Goal: Task Accomplishment & Management: Complete application form

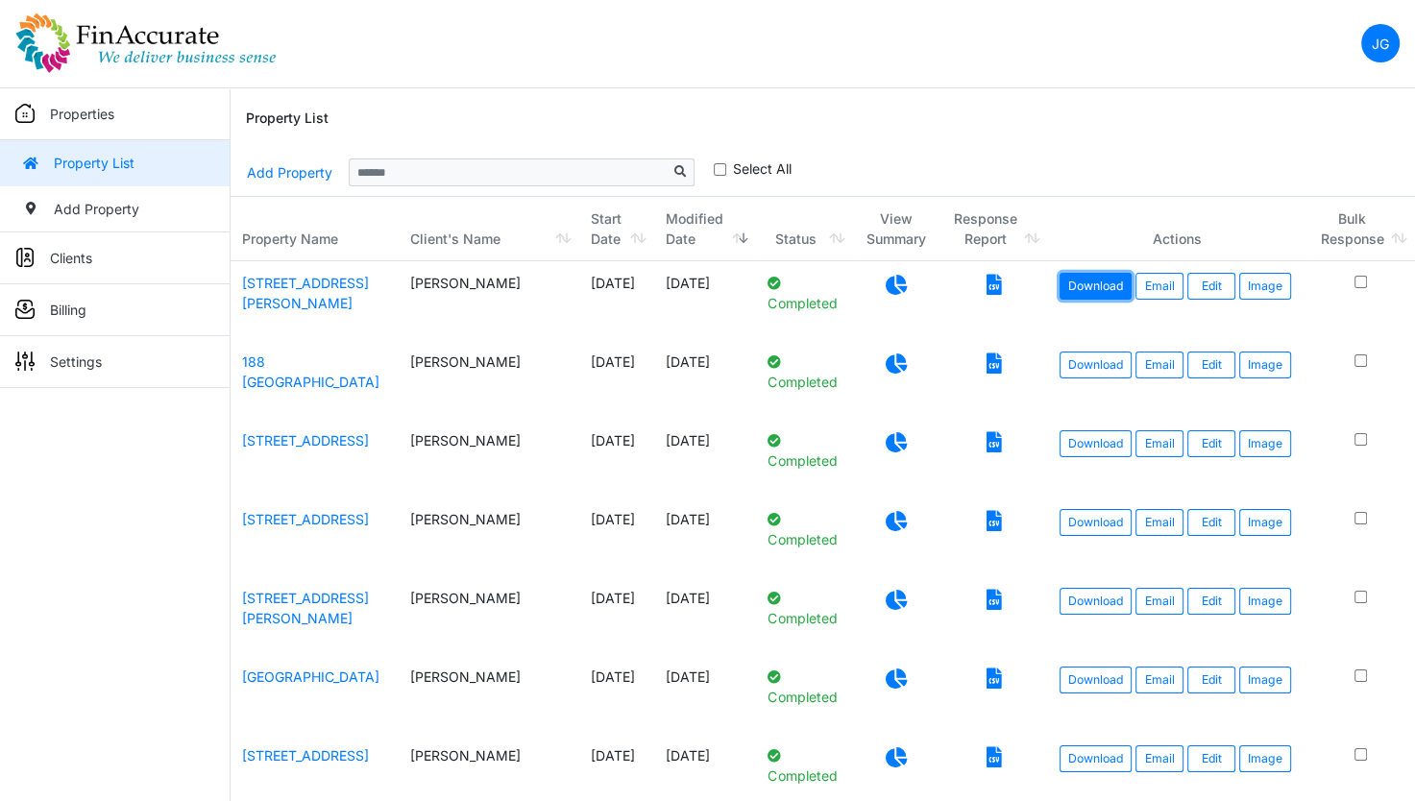
click at [1070, 279] on link "Download" at bounding box center [1096, 286] width 72 height 27
click at [283, 591] on link "2 Cardinal Lane" at bounding box center [305, 608] width 127 height 37
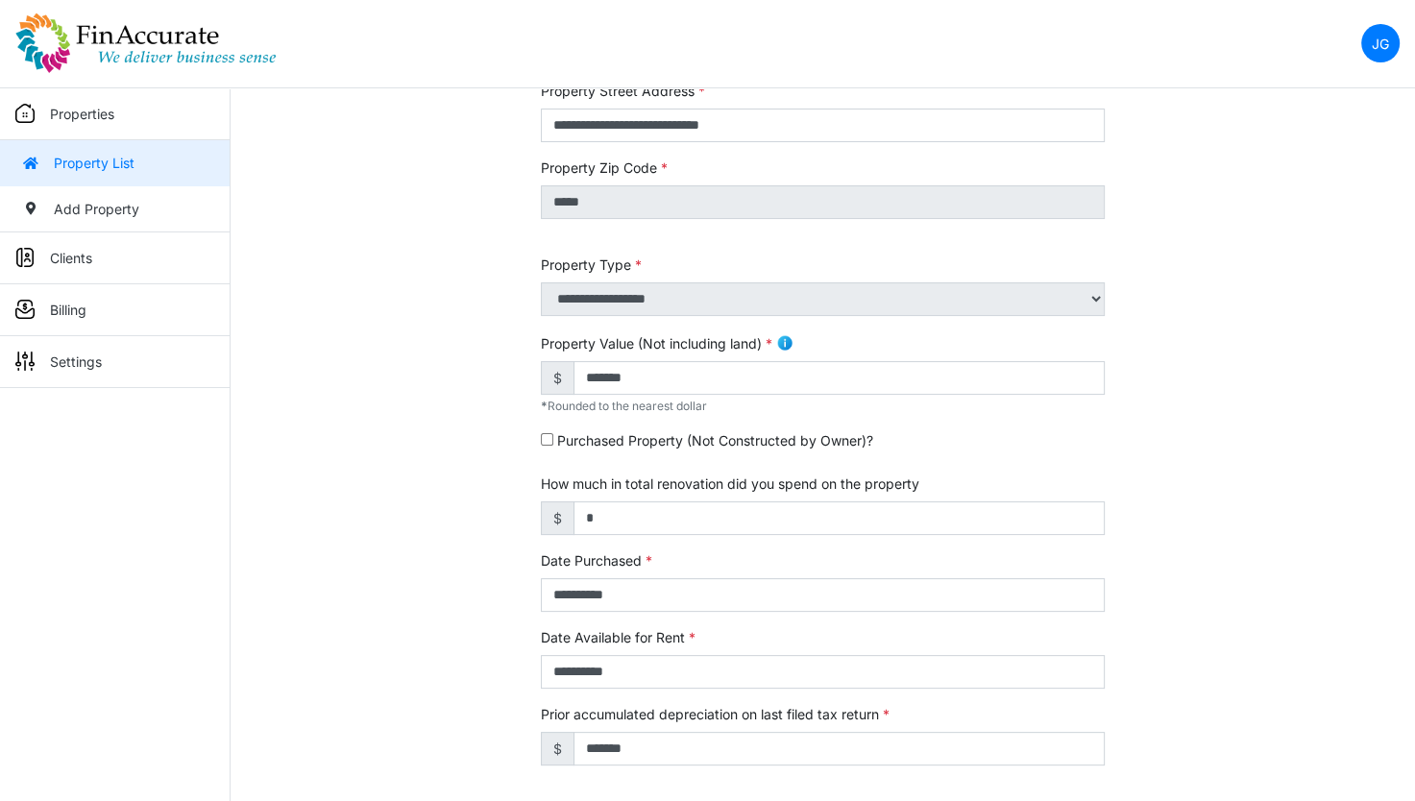
scroll to position [598, 0]
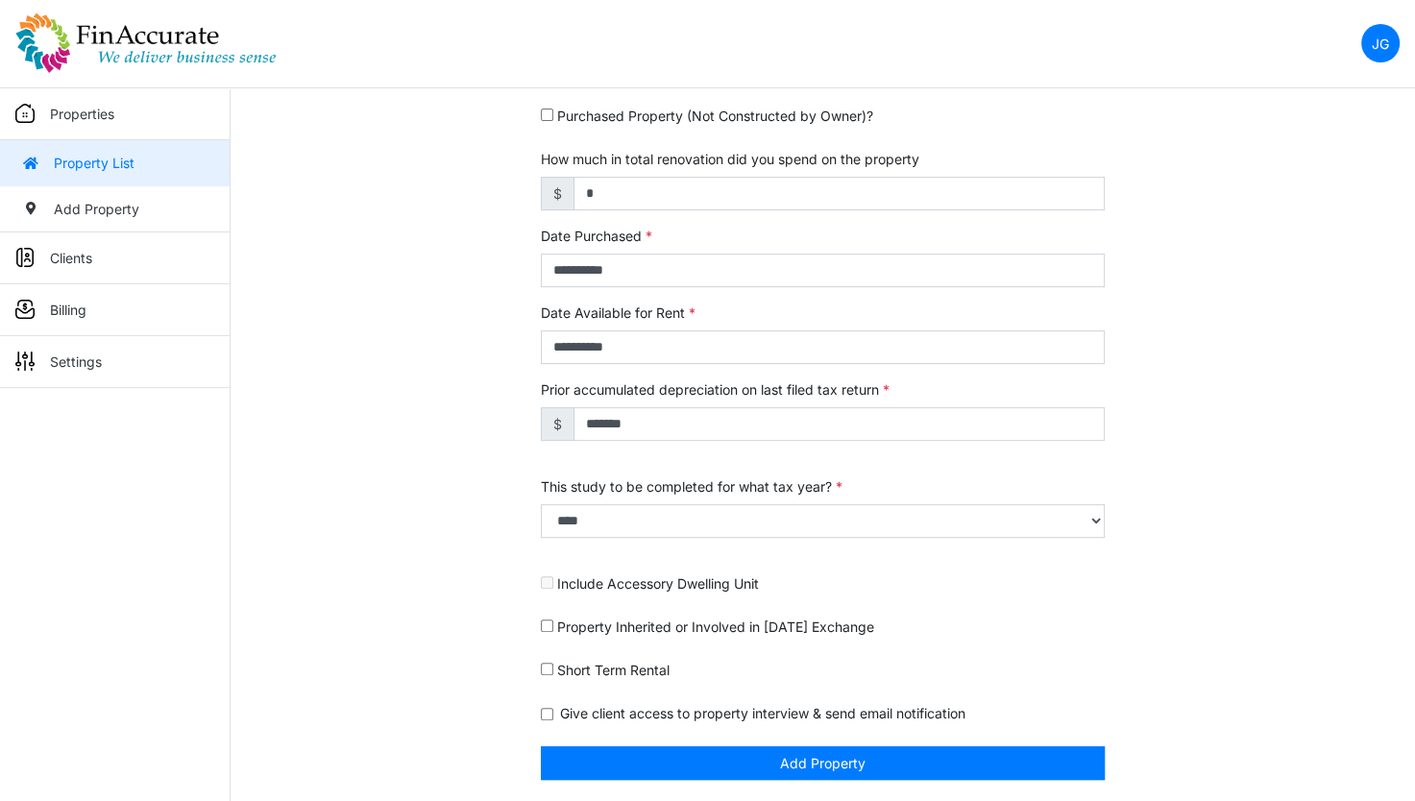
click at [120, 67] on img at bounding box center [145, 42] width 261 height 61
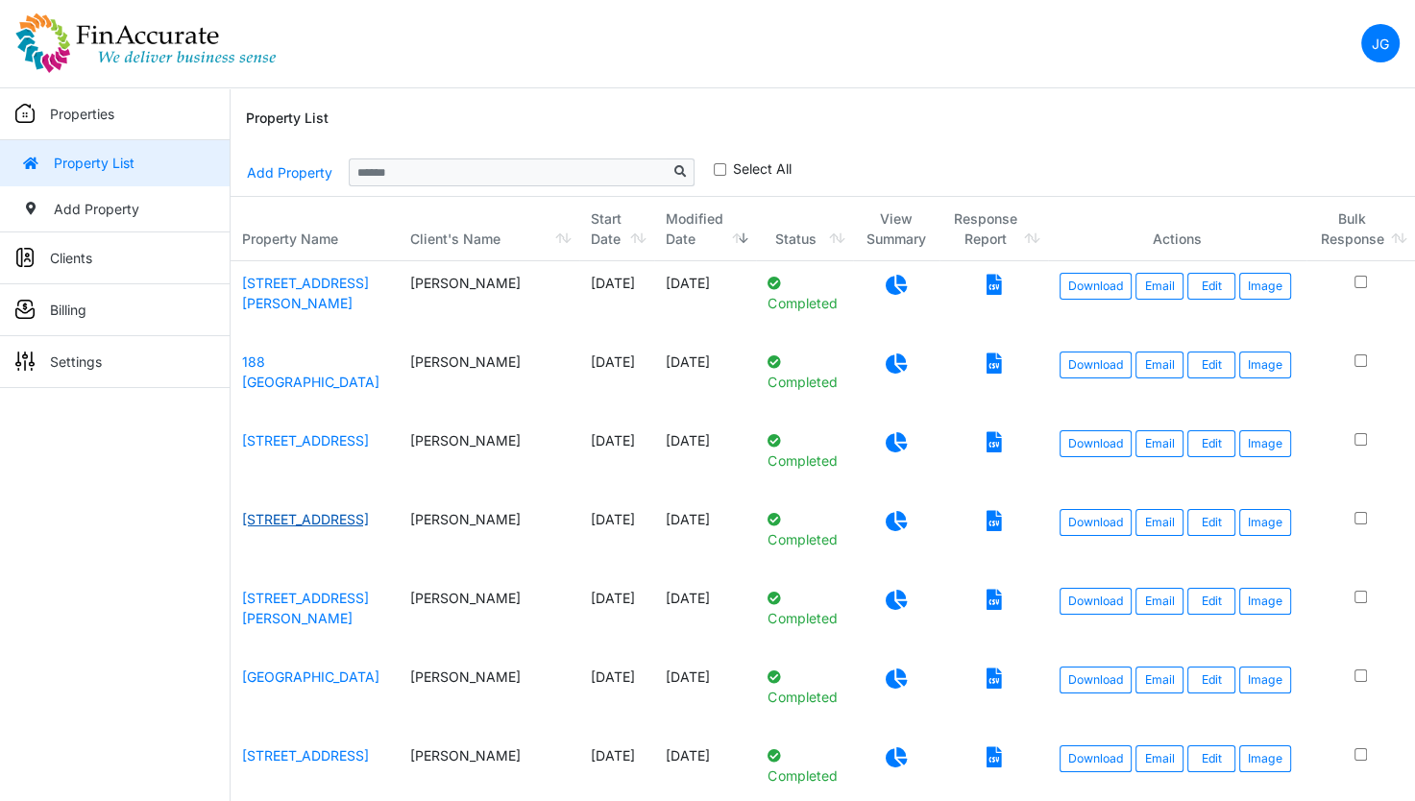
click at [300, 519] on link "900 Main Street" at bounding box center [305, 519] width 127 height 16
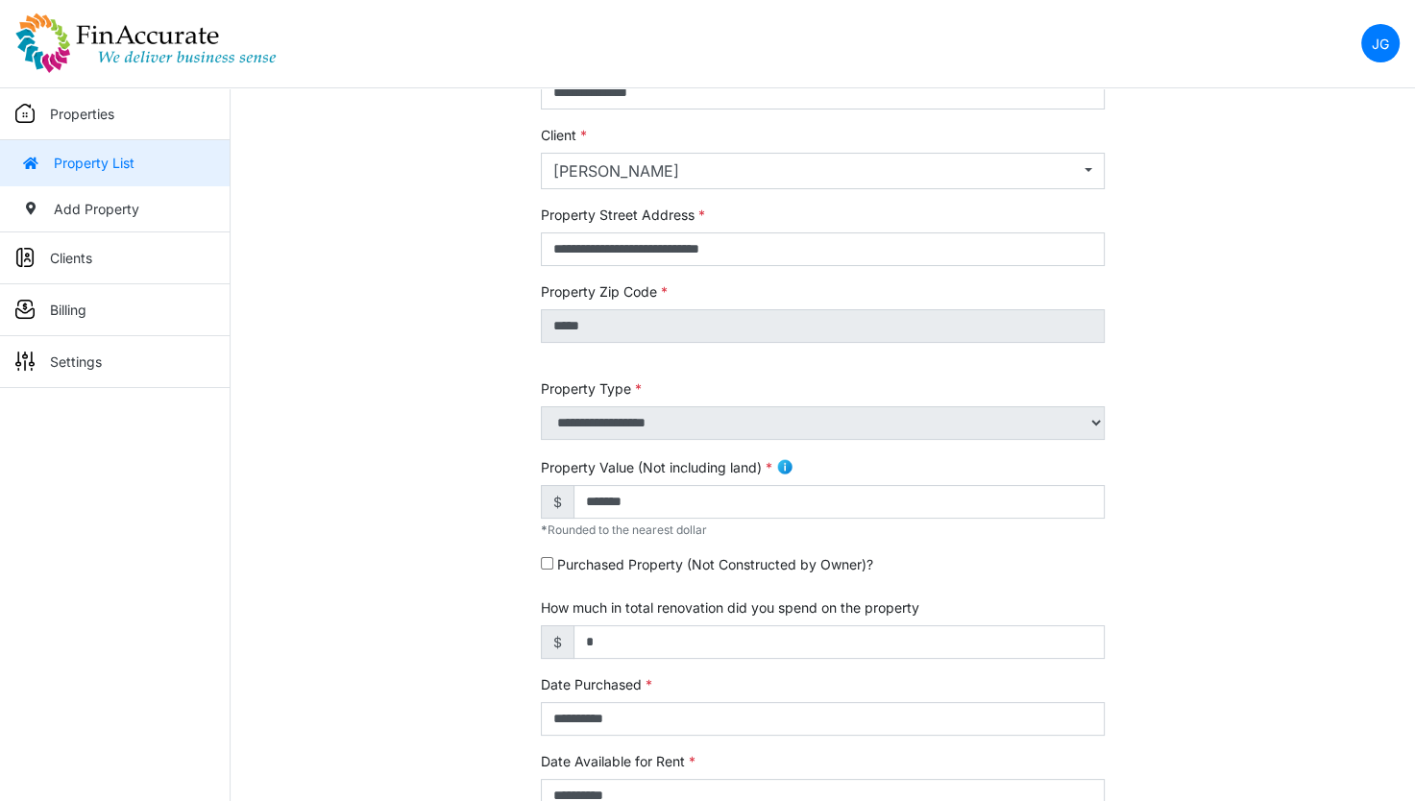
scroll to position [117, 0]
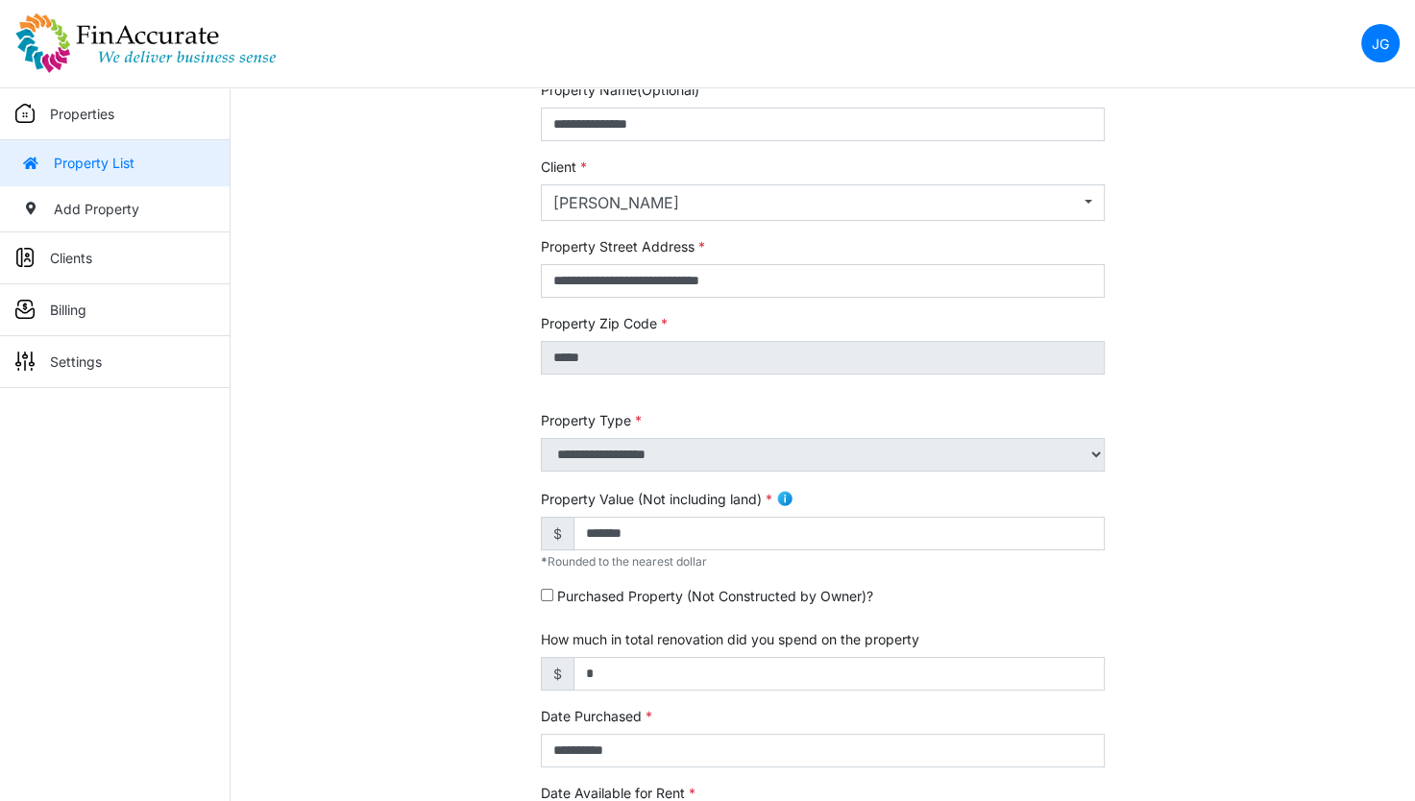
click at [183, 52] on img at bounding box center [145, 42] width 261 height 61
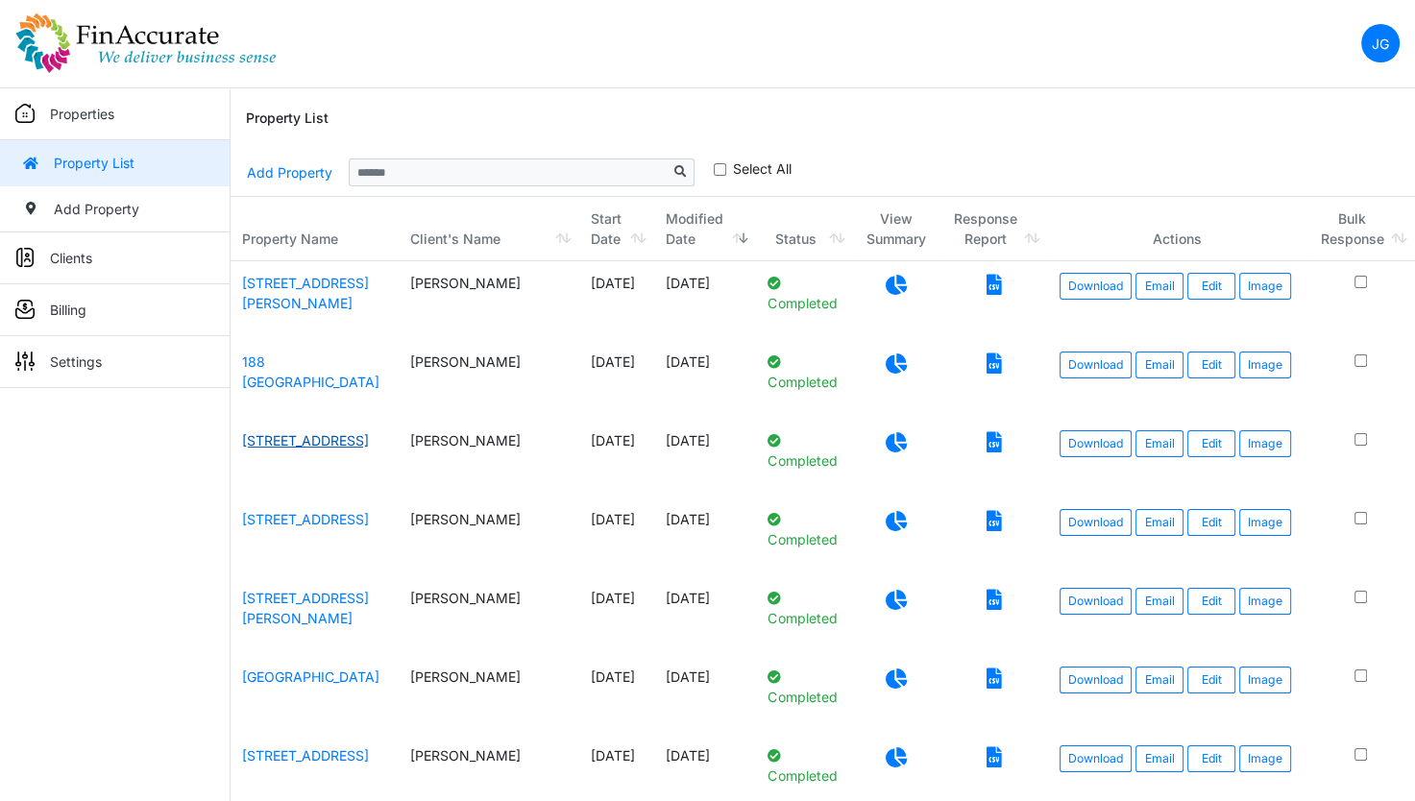
click at [278, 440] on link "422-424 Main St" at bounding box center [305, 440] width 127 height 16
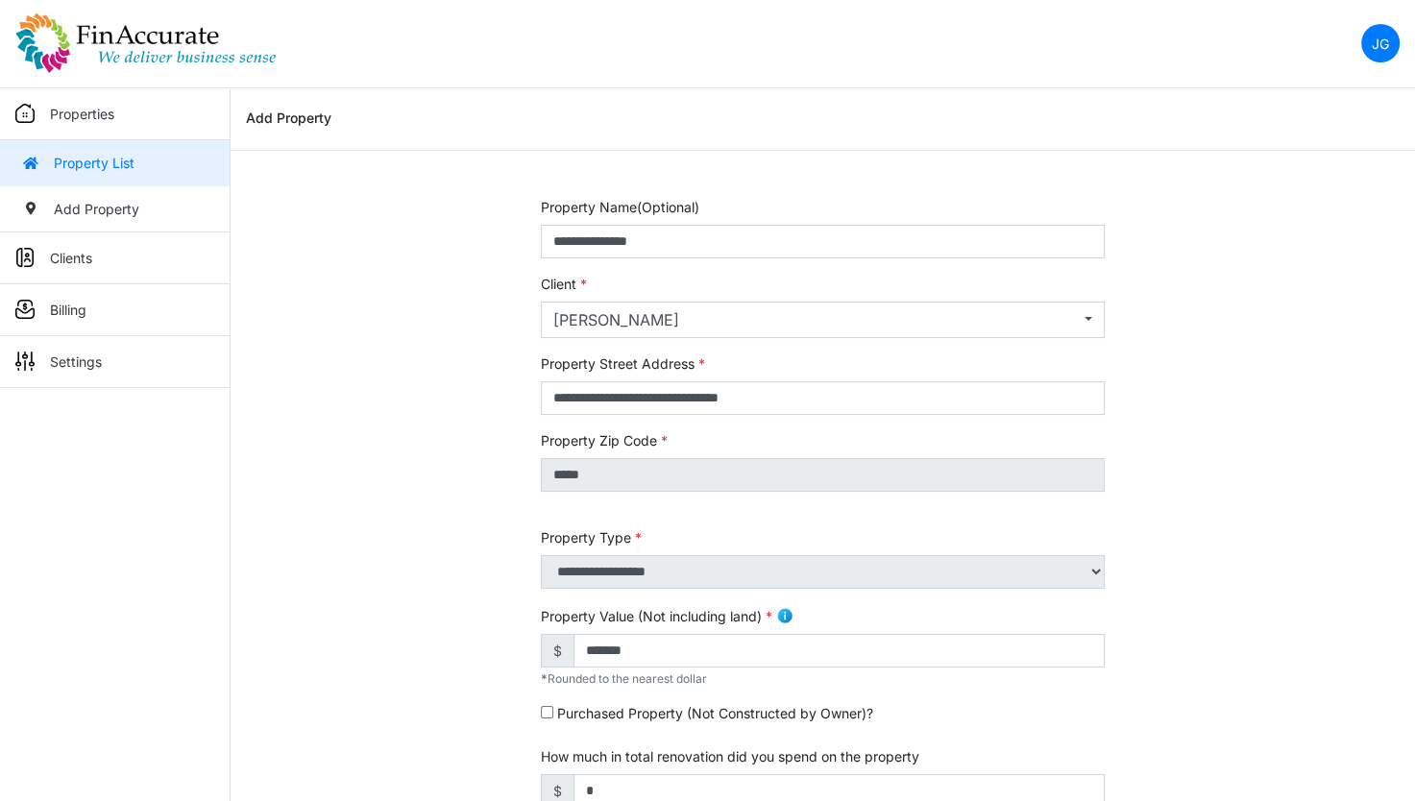
scroll to position [598, 0]
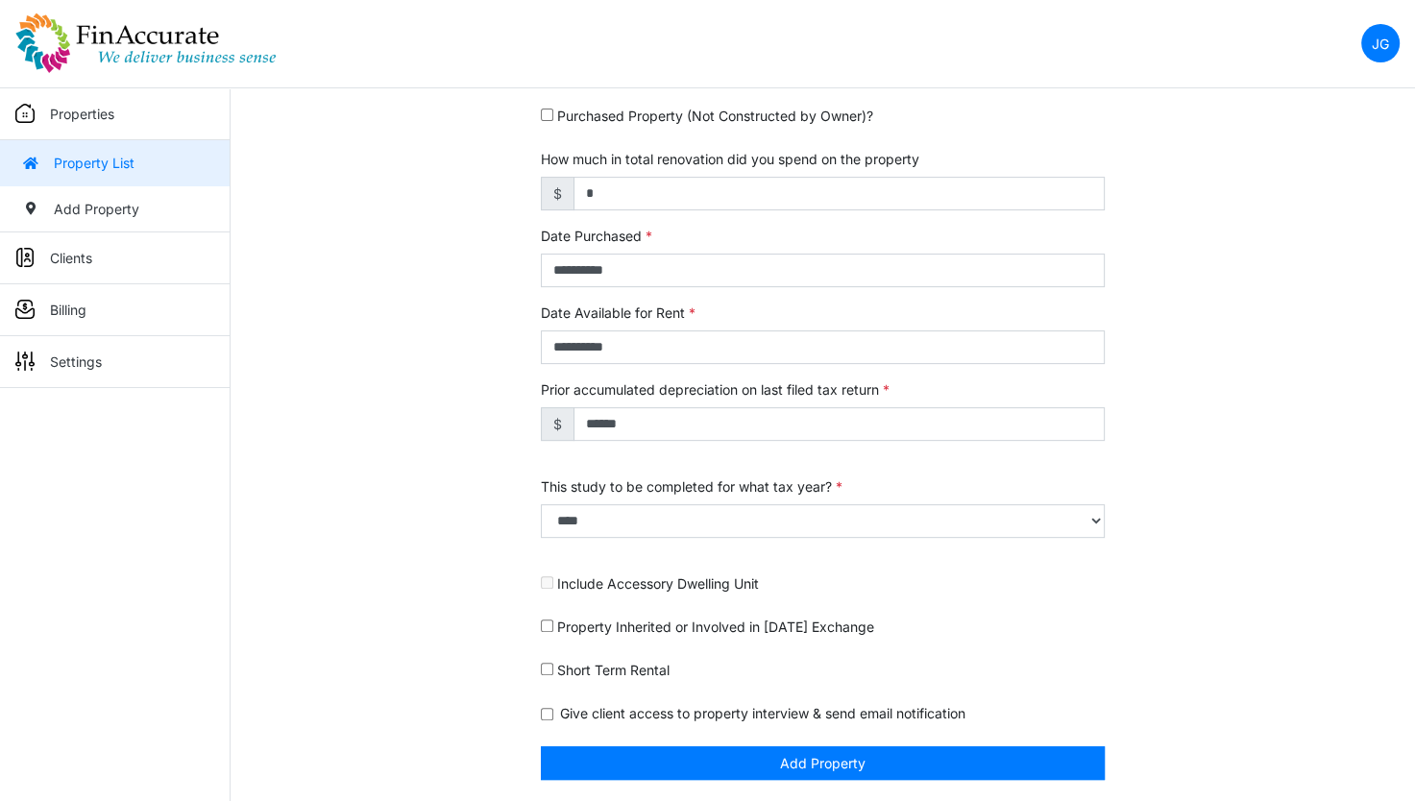
click at [144, 30] on img at bounding box center [145, 42] width 261 height 61
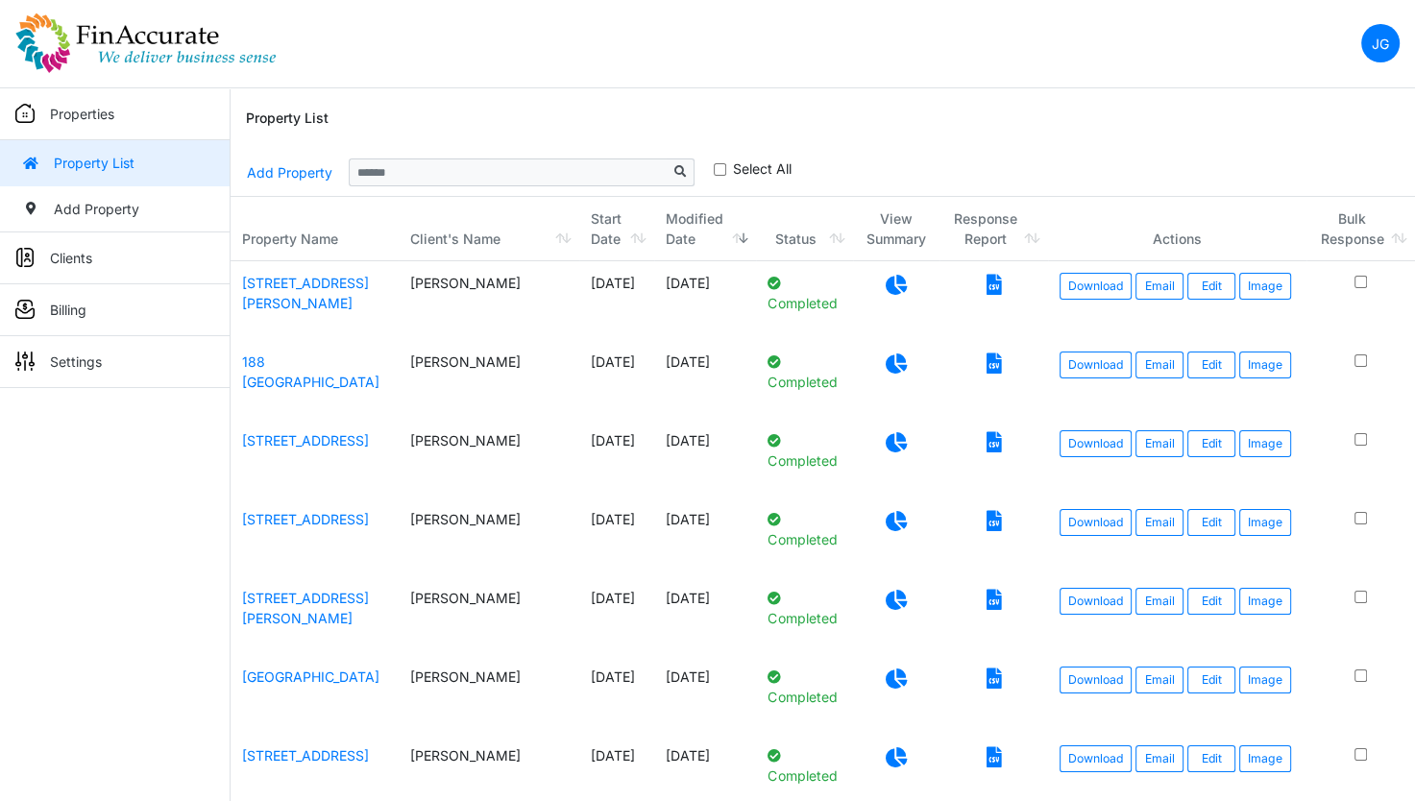
click at [283, 368] on td "188 Fitchburg" at bounding box center [315, 379] width 168 height 79
click at [284, 368] on td "188 Fitchburg" at bounding box center [315, 379] width 168 height 79
drag, startPoint x: 284, startPoint y: 368, endPoint x: 184, endPoint y: 391, distance: 102.6
click at [184, 391] on div "Properties Property List Add Property Clients Client List Add Client Billing Vi…" at bounding box center [115, 488] width 231 height 801
click at [265, 359] on link "188 Fitchburg" at bounding box center [310, 372] width 137 height 37
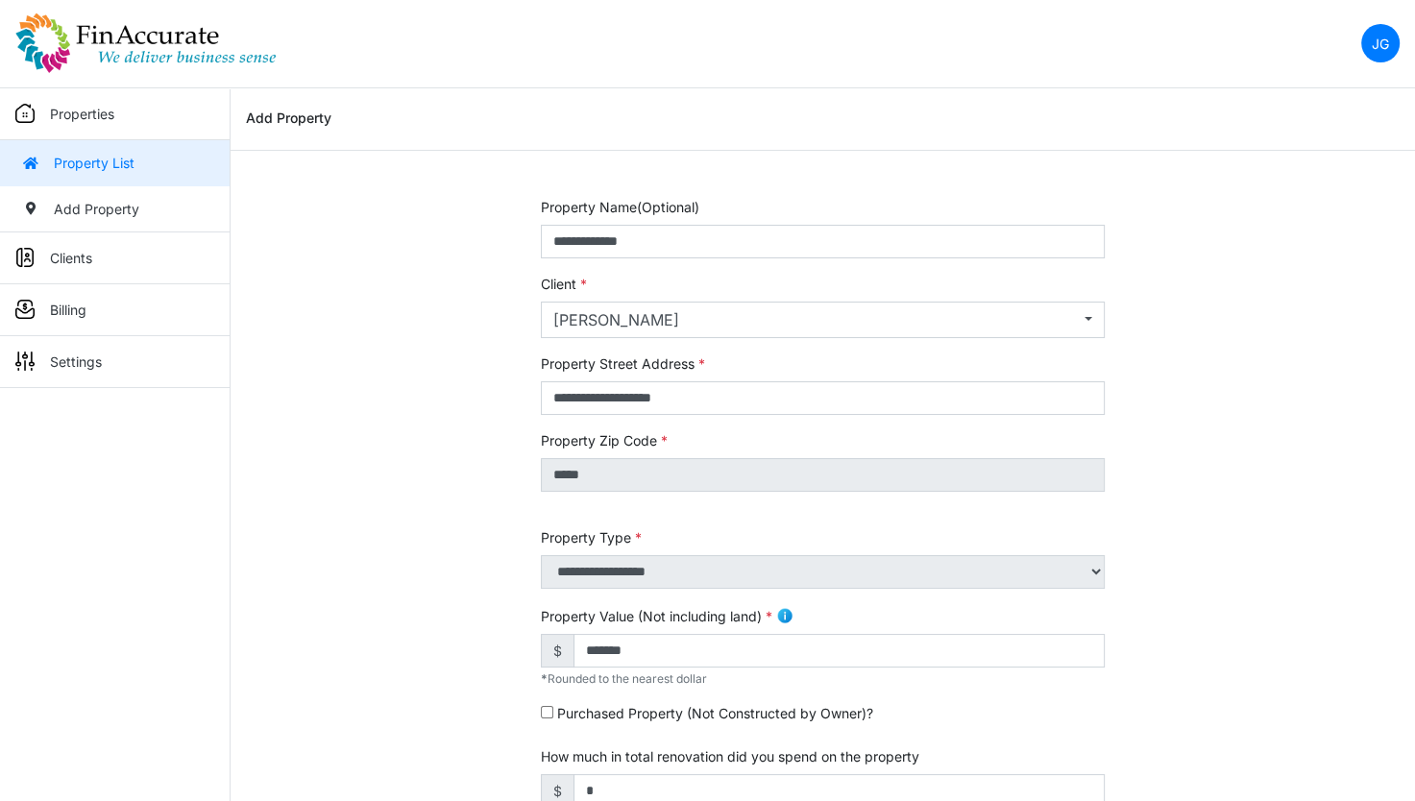
click at [184, 61] on img at bounding box center [145, 42] width 261 height 61
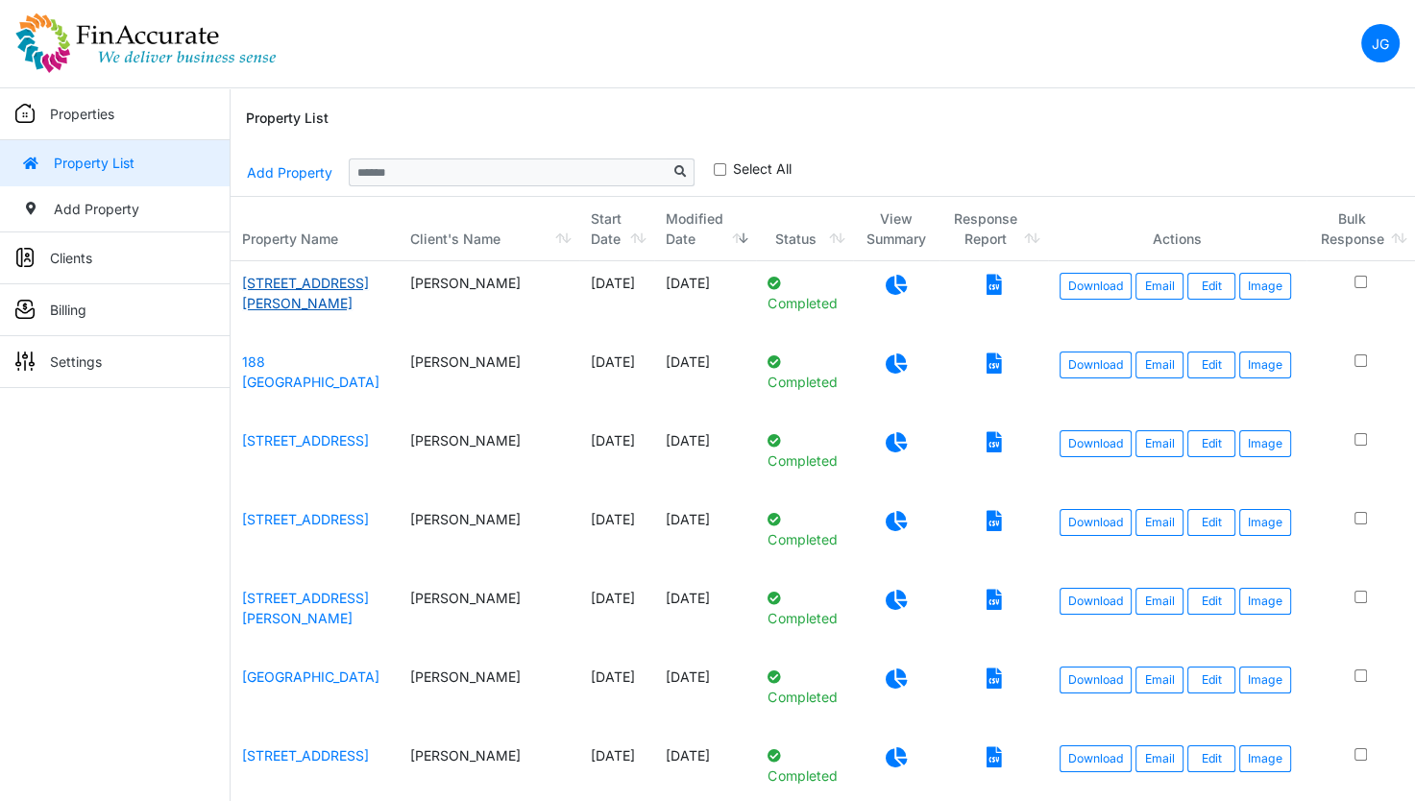
click at [301, 278] on link "726 Goodrich Street" at bounding box center [305, 293] width 127 height 37
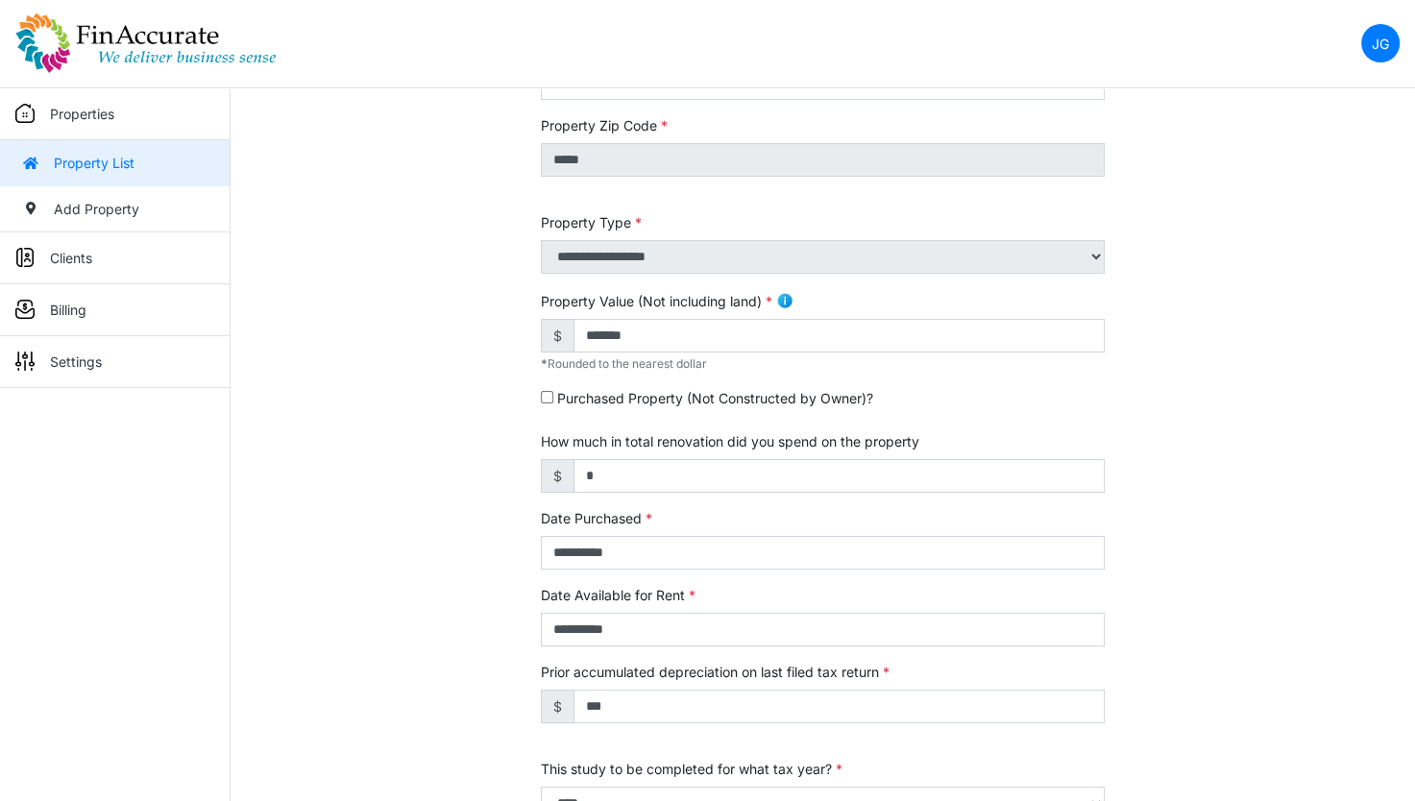
scroll to position [598, 0]
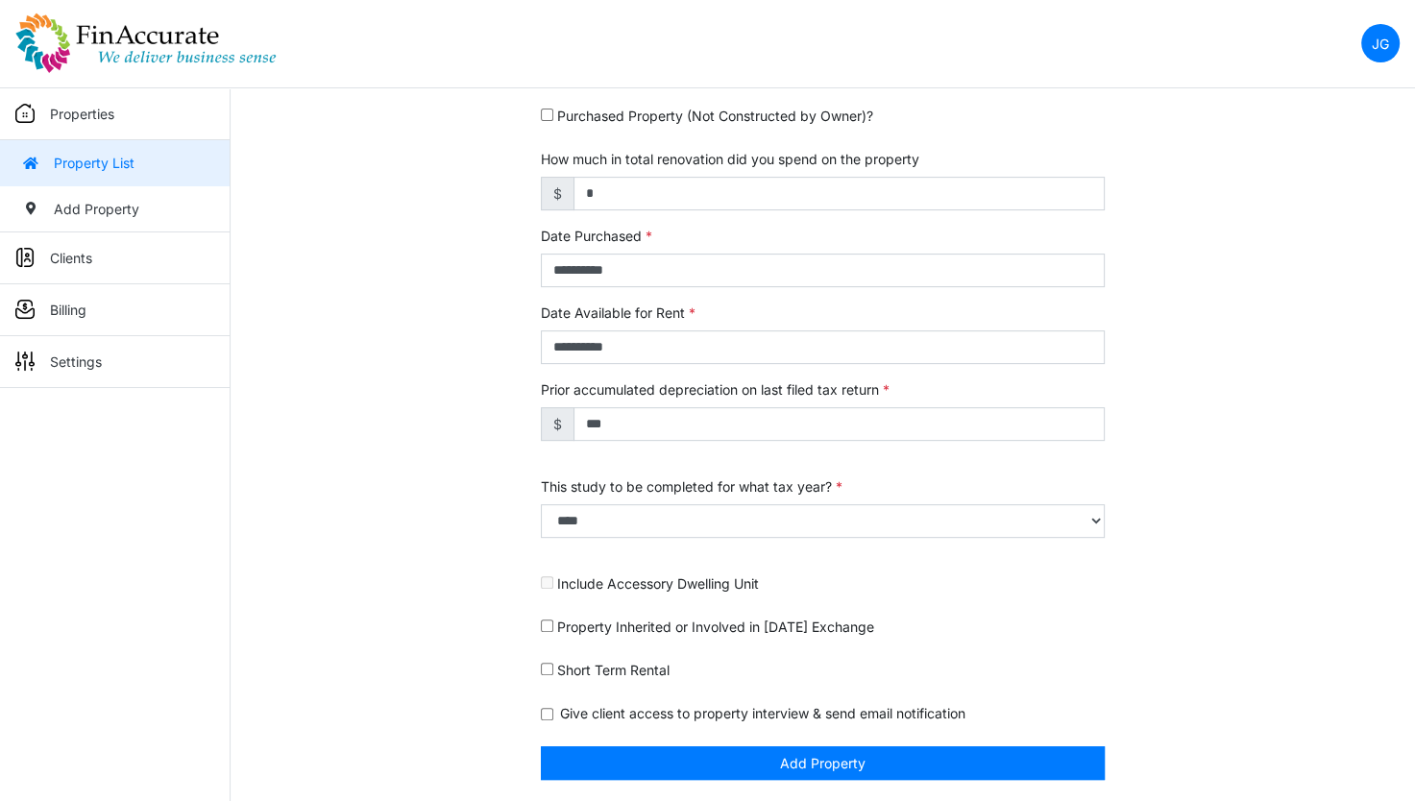
click at [84, 31] on img at bounding box center [145, 42] width 261 height 61
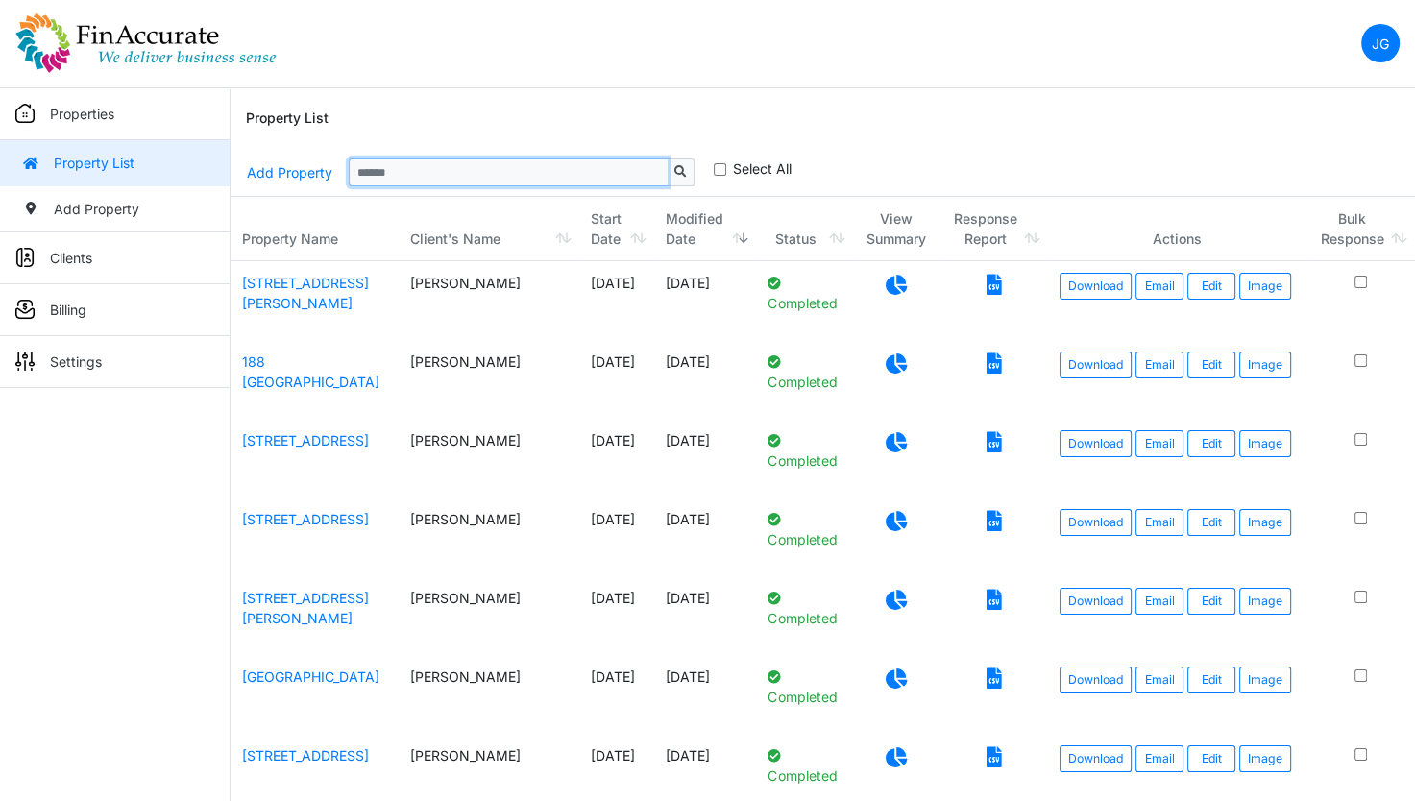
click at [376, 168] on input "Sizing example input" at bounding box center [508, 172] width 319 height 27
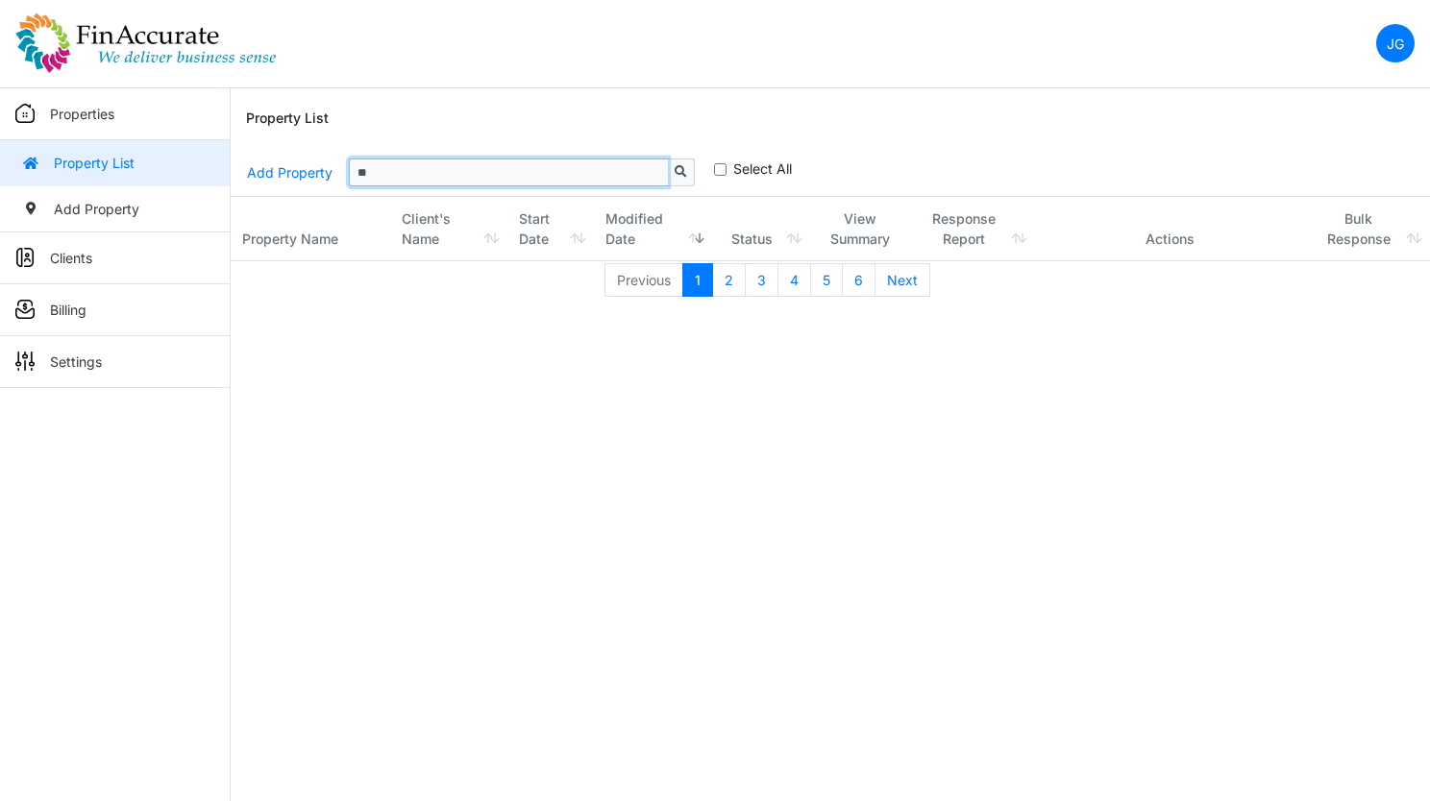
type input "*"
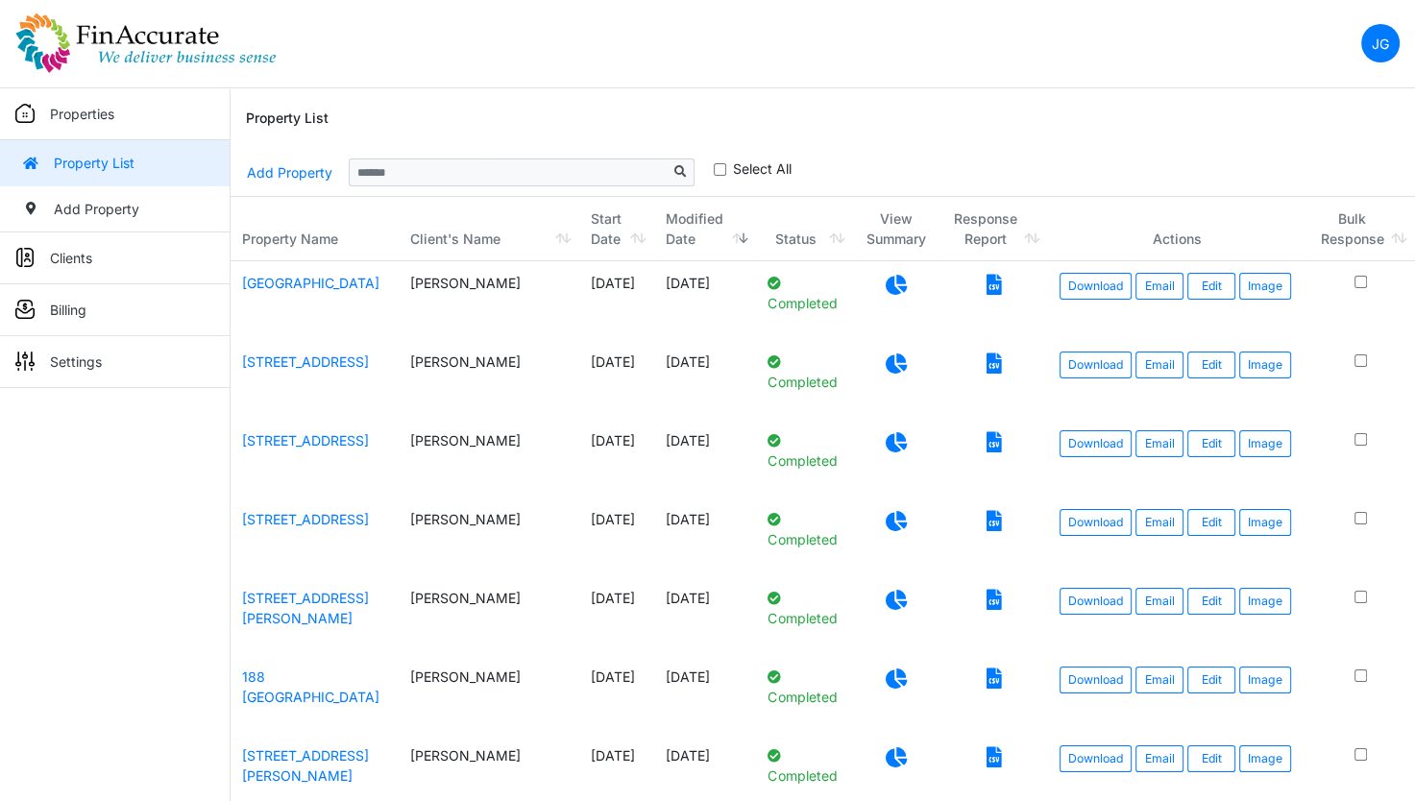
click at [692, 137] on div "Property List" at bounding box center [823, 118] width 1154 height 61
click at [120, 29] on img at bounding box center [145, 42] width 261 height 61
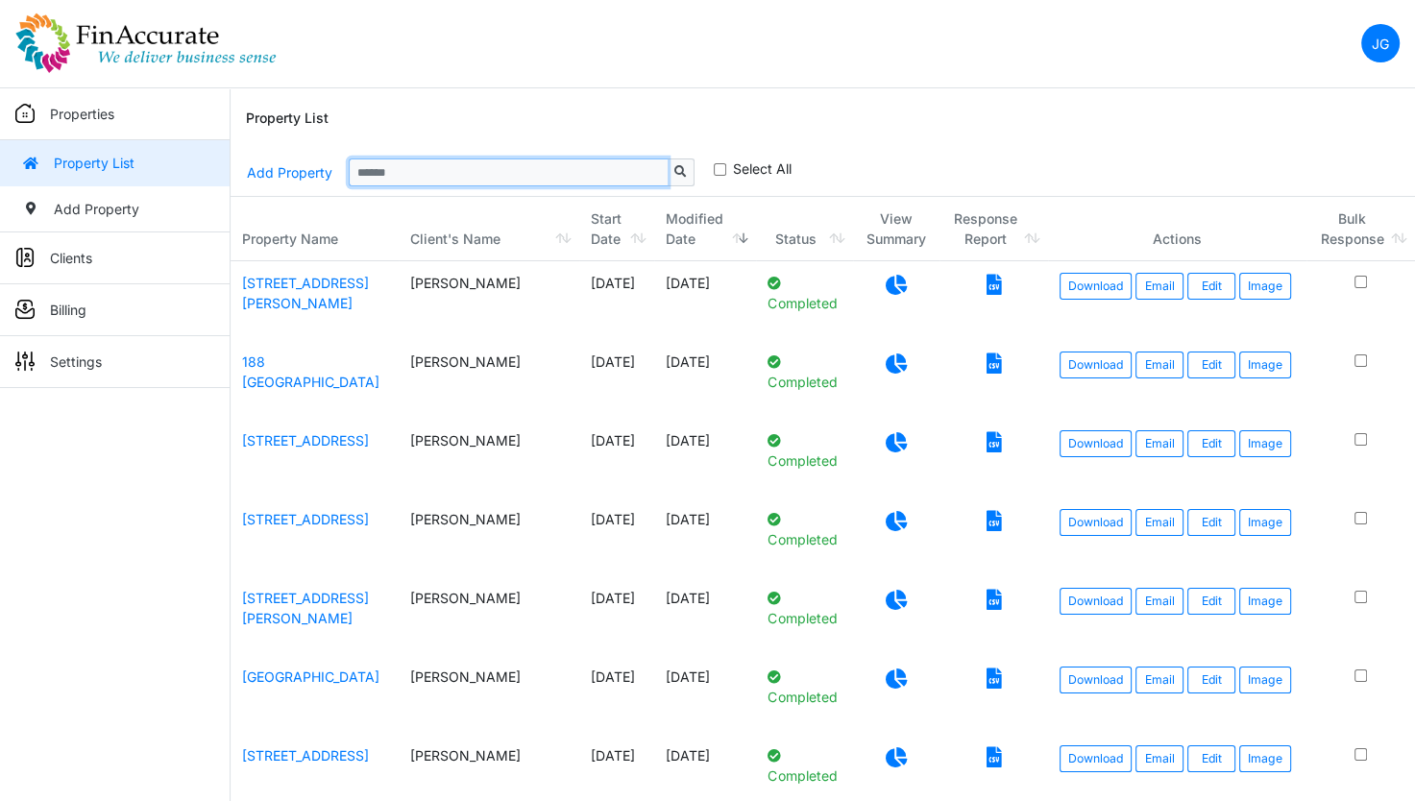
click at [420, 183] on input "Sizing example input" at bounding box center [508, 172] width 319 height 27
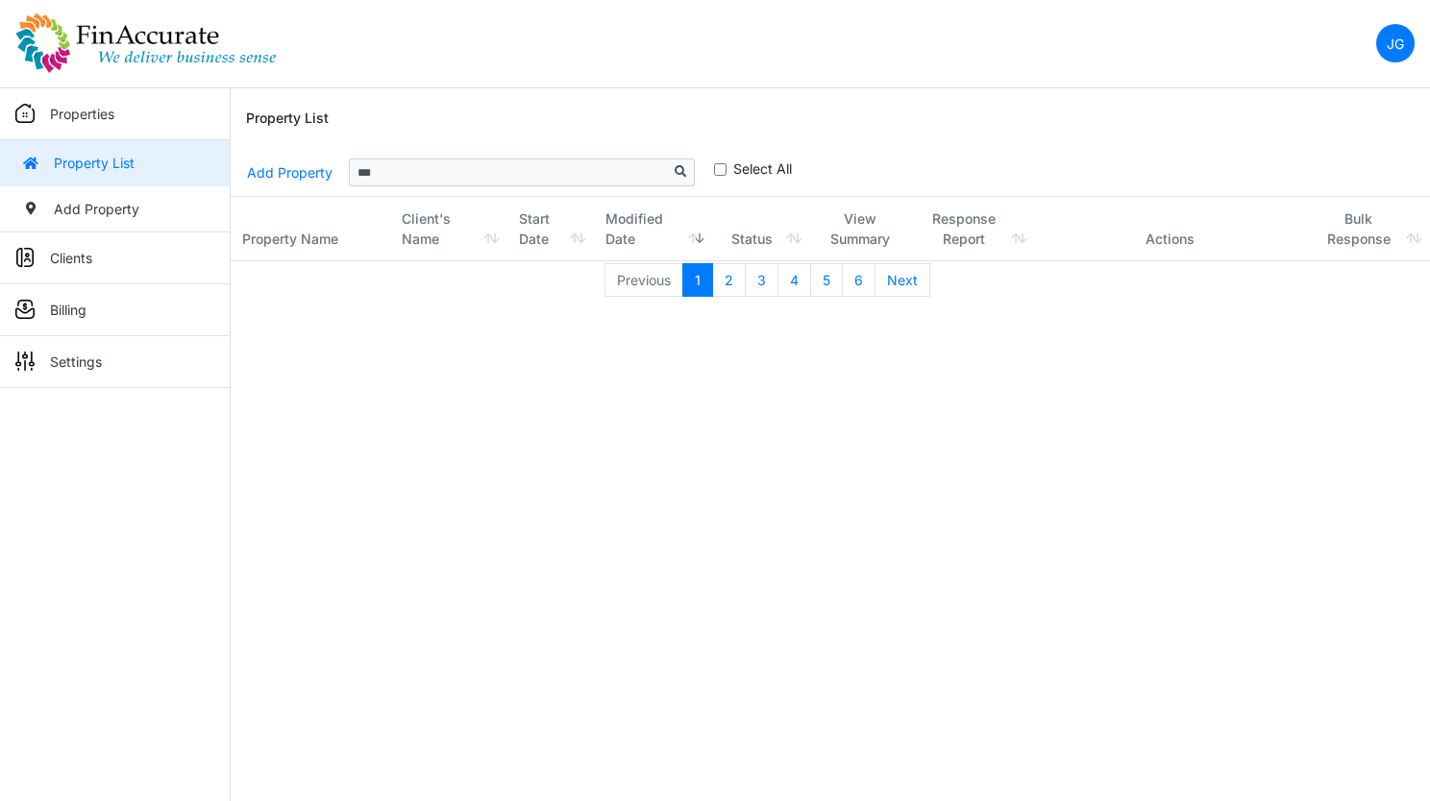
click at [439, 194] on div "**********" at bounding box center [830, 173] width 1168 height 46
drag, startPoint x: 426, startPoint y: 187, endPoint x: 377, endPoint y: 175, distance: 50.6
click at [382, 177] on div "**********" at bounding box center [830, 173] width 1168 height 46
drag, startPoint x: 377, startPoint y: 175, endPoint x: 344, endPoint y: 167, distance: 33.6
click at [344, 167] on div "**********" at bounding box center [830, 173] width 1168 height 46
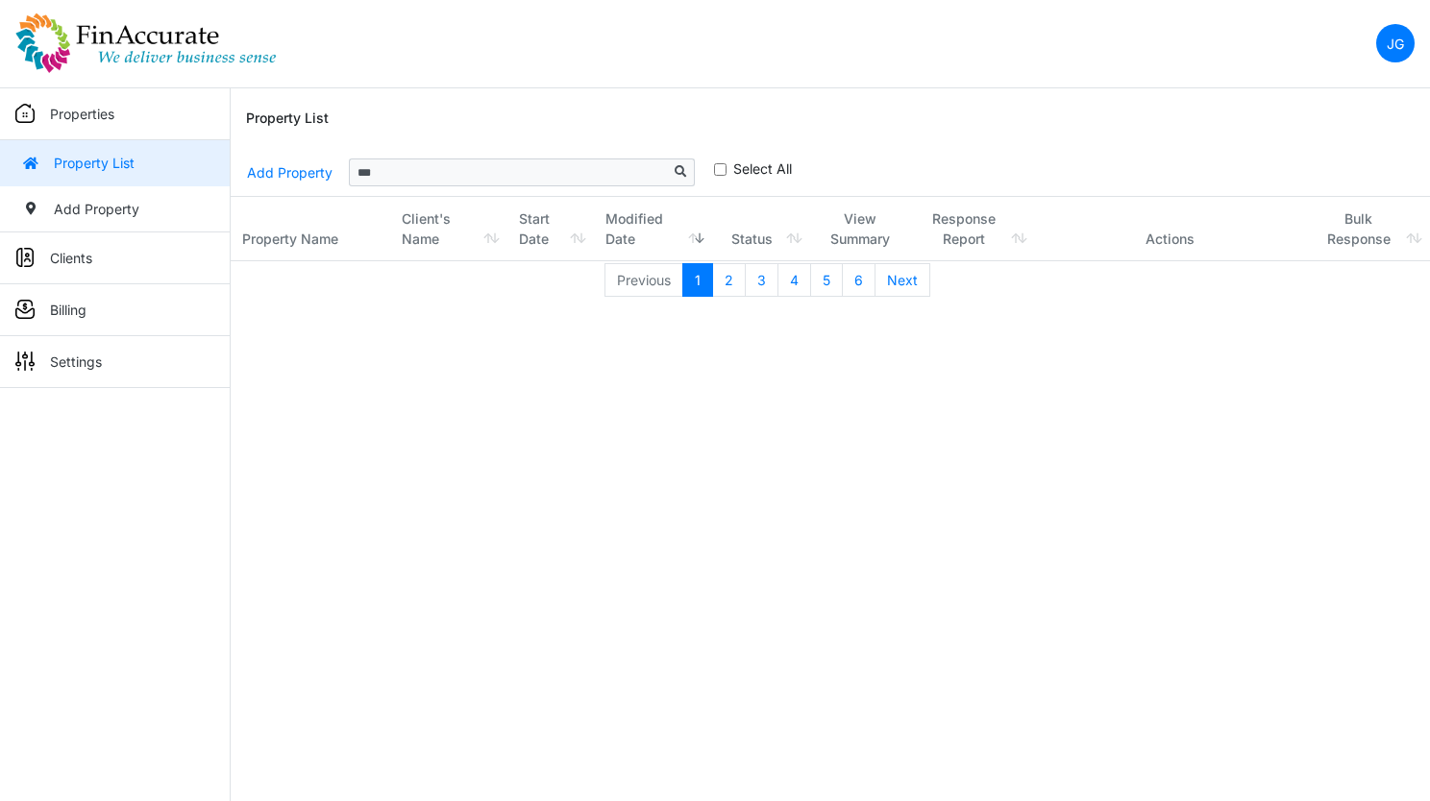
drag, startPoint x: 443, startPoint y: 186, endPoint x: 430, endPoint y: 180, distance: 15.0
click at [443, 186] on div "**********" at bounding box center [830, 173] width 1168 height 46
drag, startPoint x: 422, startPoint y: 175, endPoint x: 290, endPoint y: 170, distance: 131.7
click at [290, 170] on div "**********" at bounding box center [830, 173] width 1168 height 46
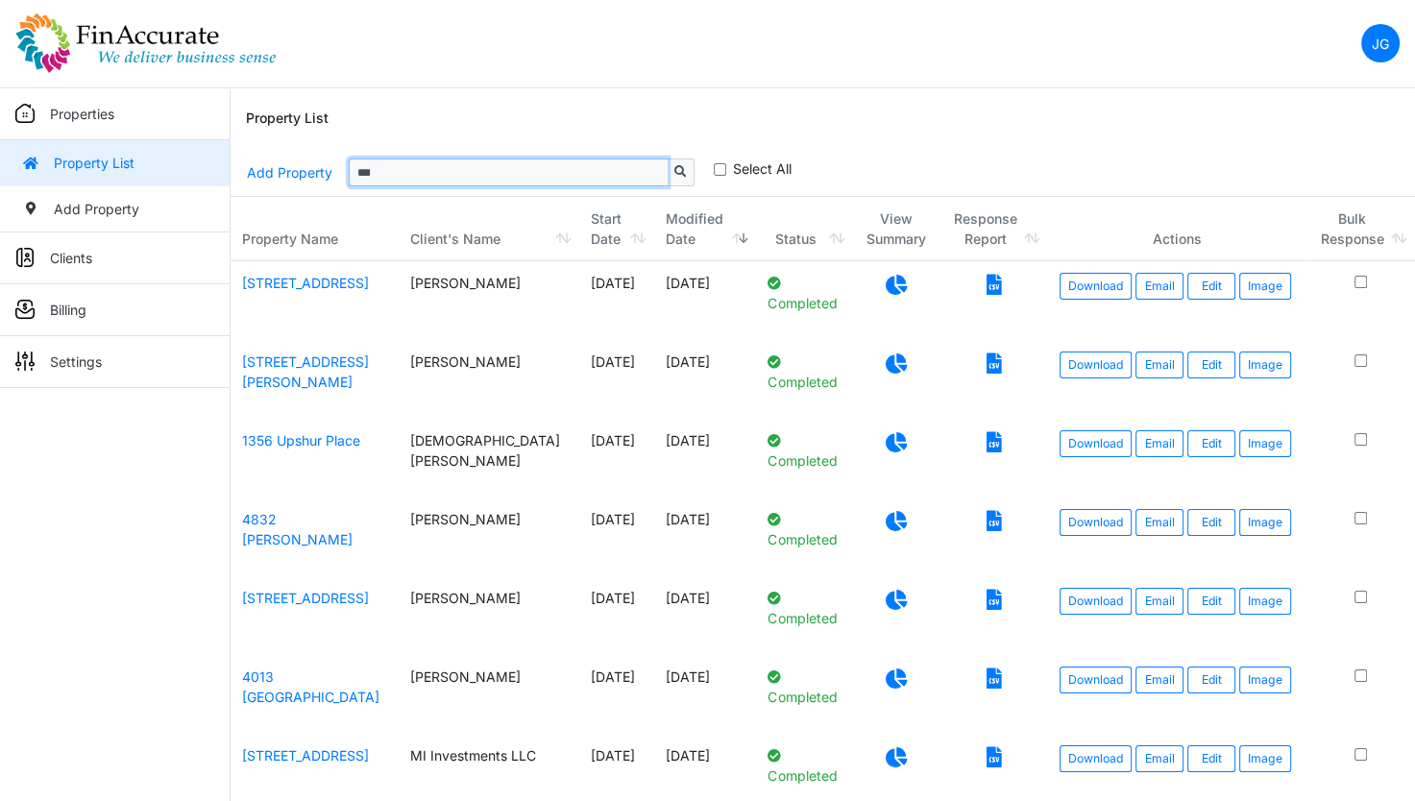
drag, startPoint x: 433, startPoint y: 163, endPoint x: 338, endPoint y: 178, distance: 96.2
click at [338, 178] on div "**********" at bounding box center [823, 173] width 1154 height 46
click at [431, 188] on div "**********" at bounding box center [823, 173] width 1154 height 46
click at [441, 175] on input "***" at bounding box center [508, 172] width 319 height 27
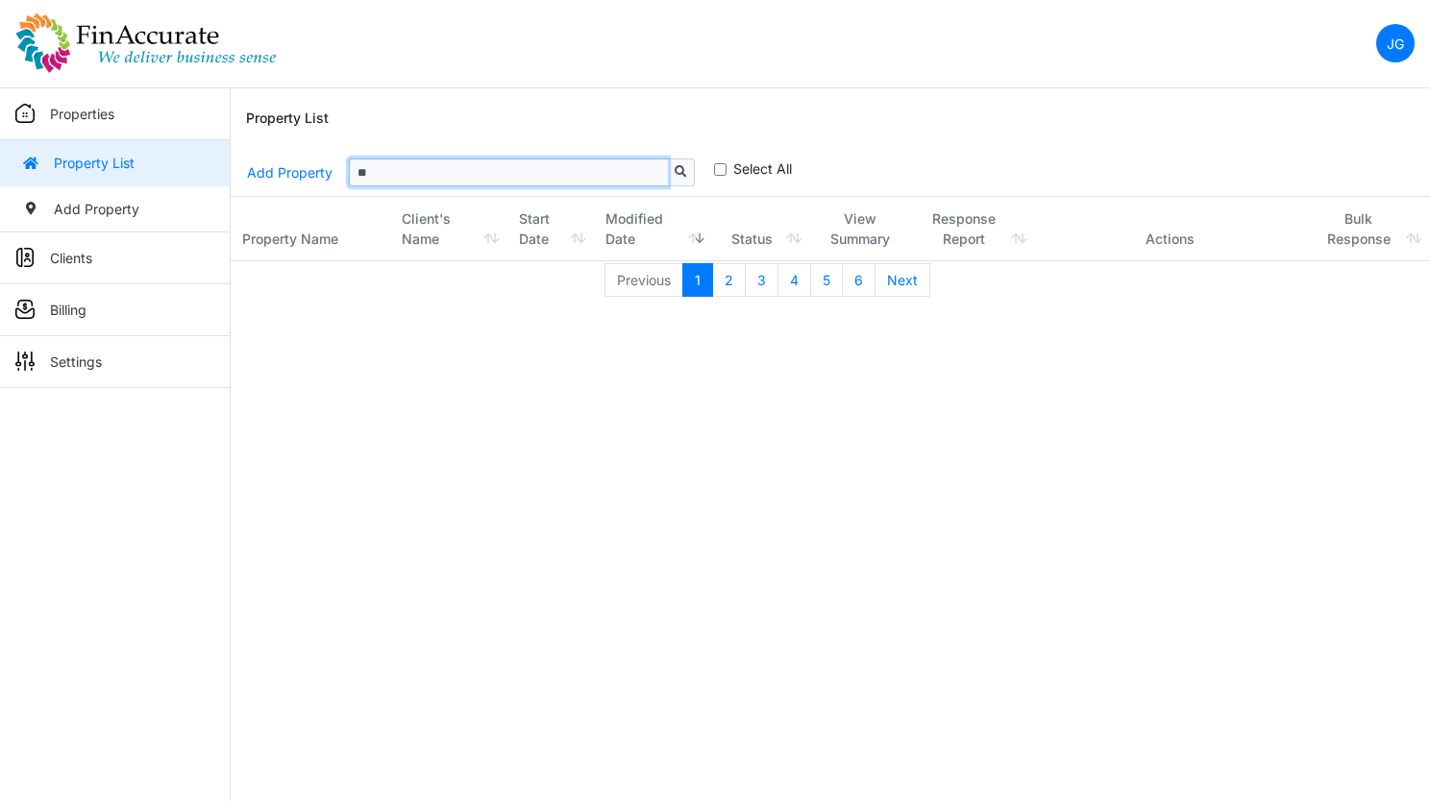
type input "*"
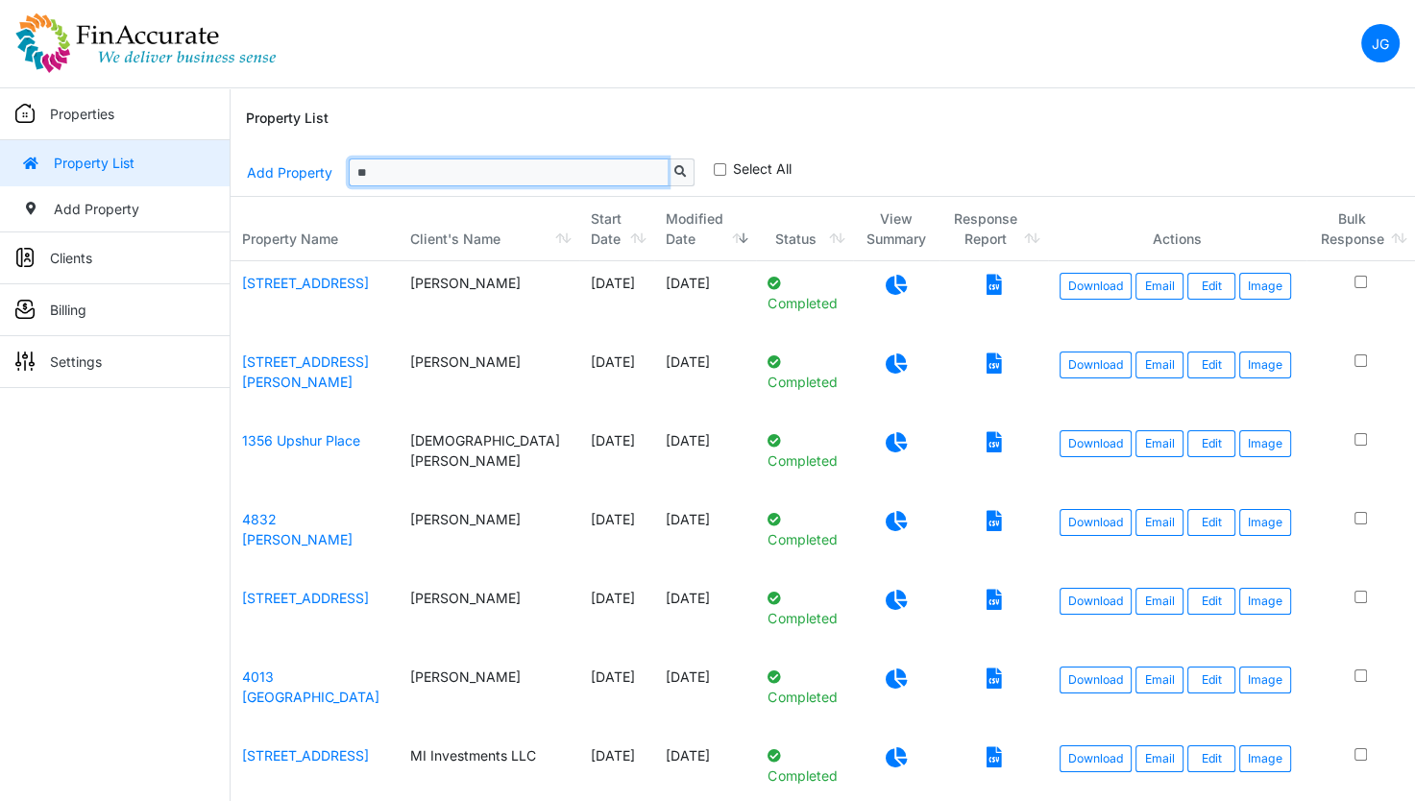
type input "***"
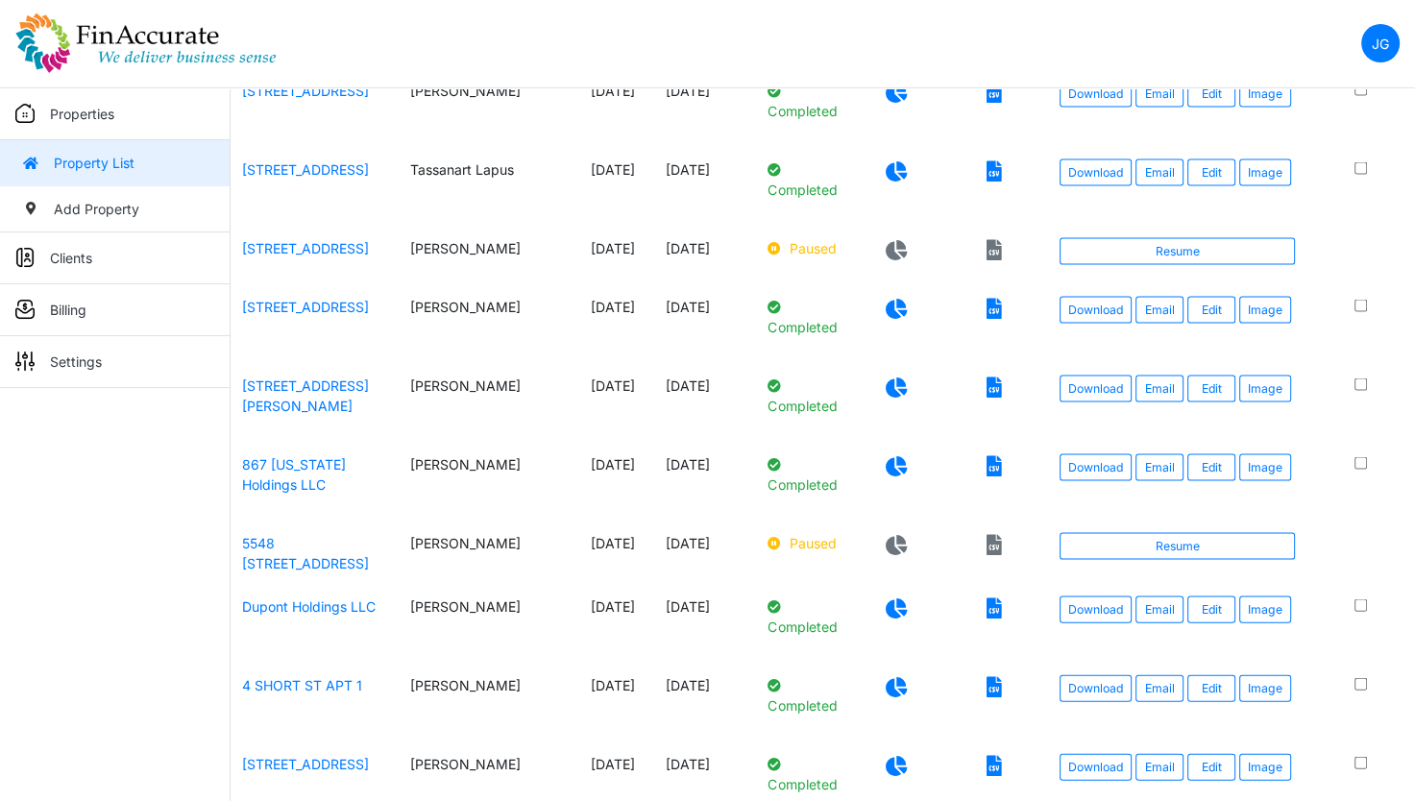
scroll to position [3651, 0]
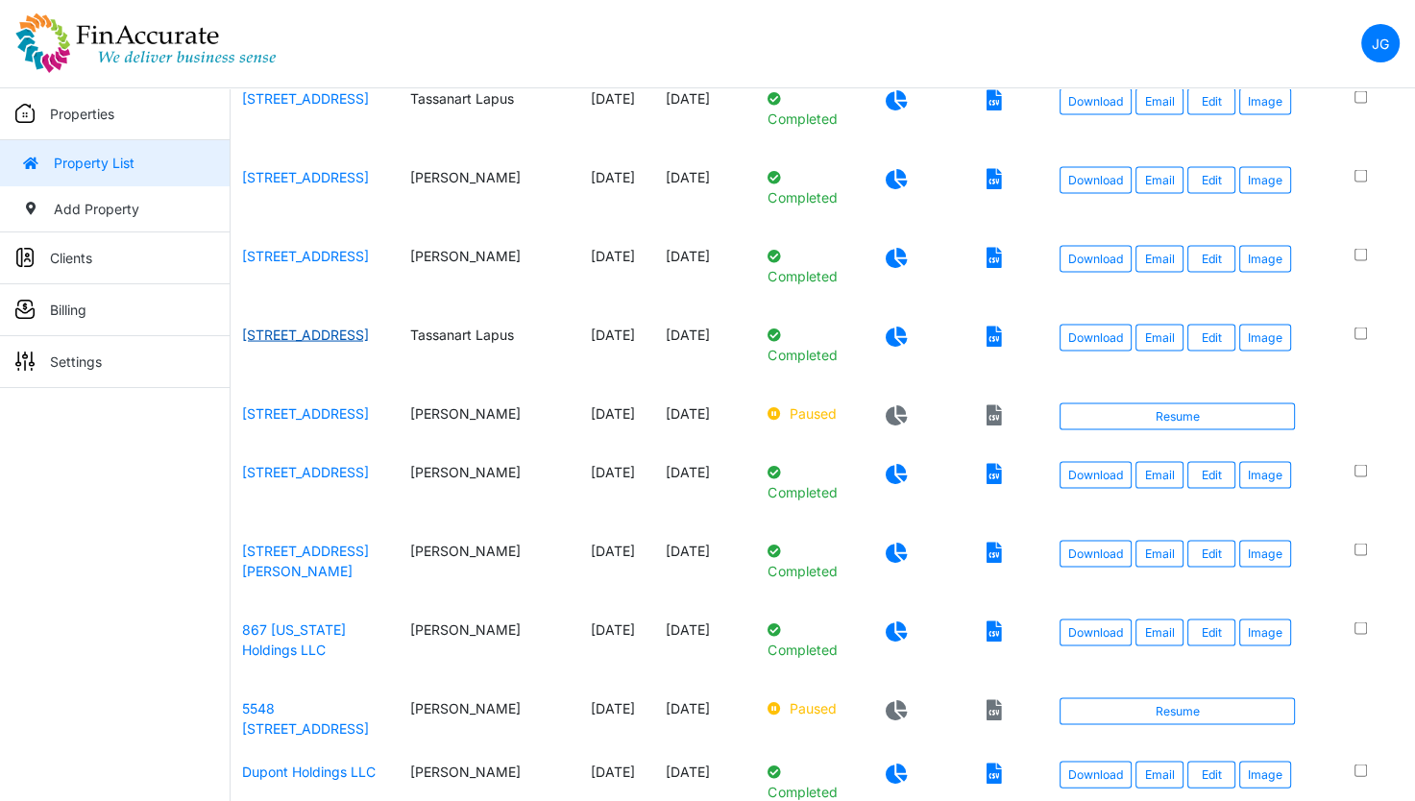
click at [275, 343] on link "3676 LOWER HONOAPIILANI ROAD UNIT #C301" at bounding box center [305, 335] width 127 height 16
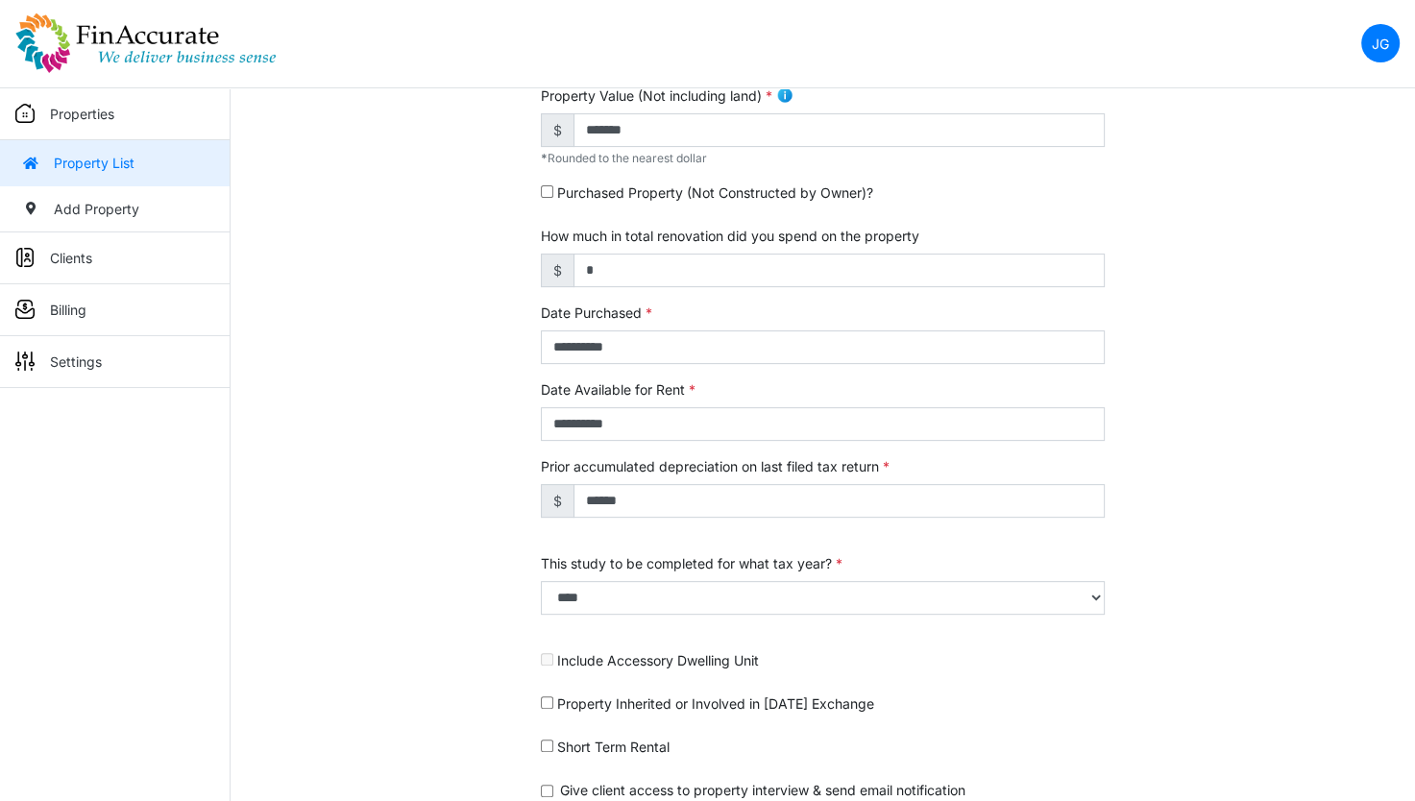
scroll to position [598, 0]
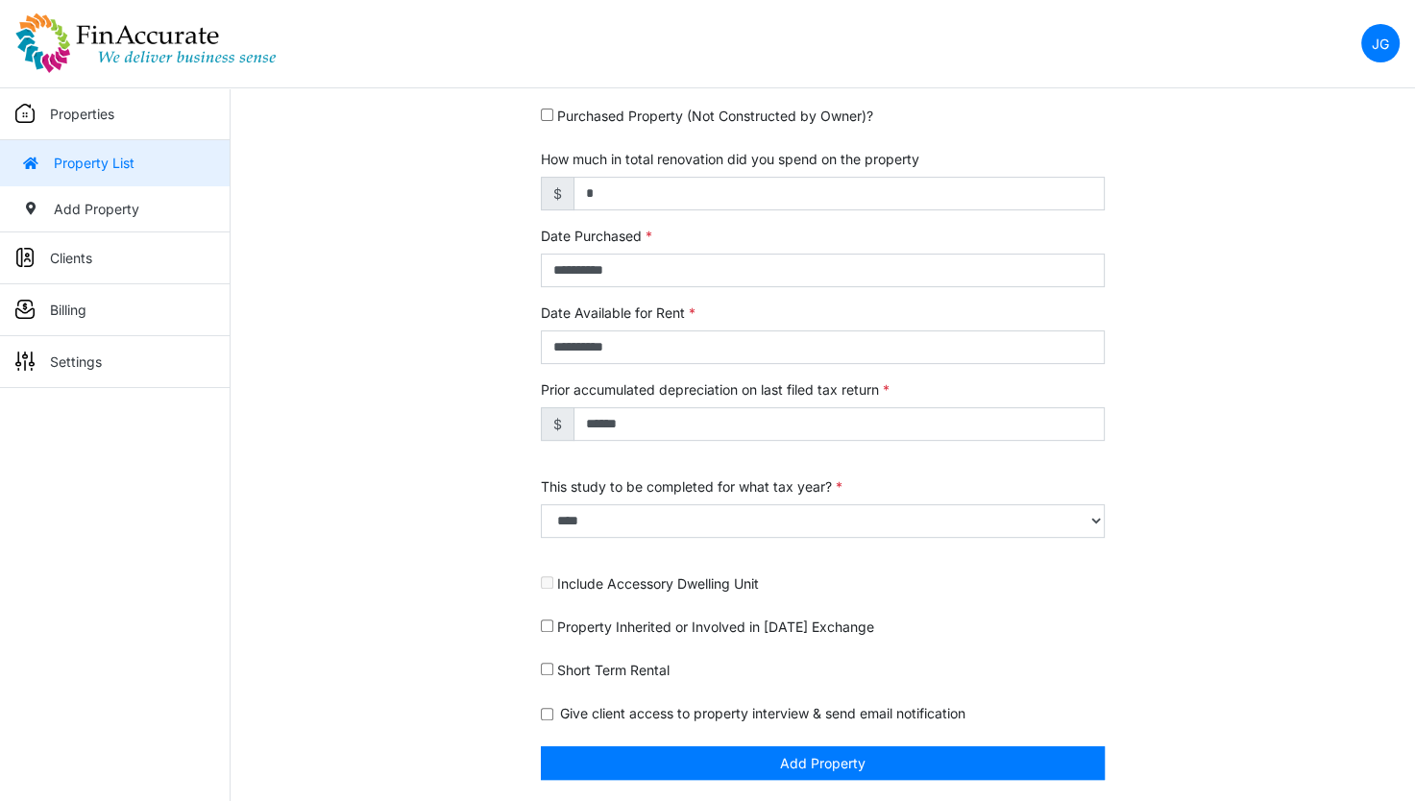
click at [172, 56] on img at bounding box center [145, 42] width 261 height 61
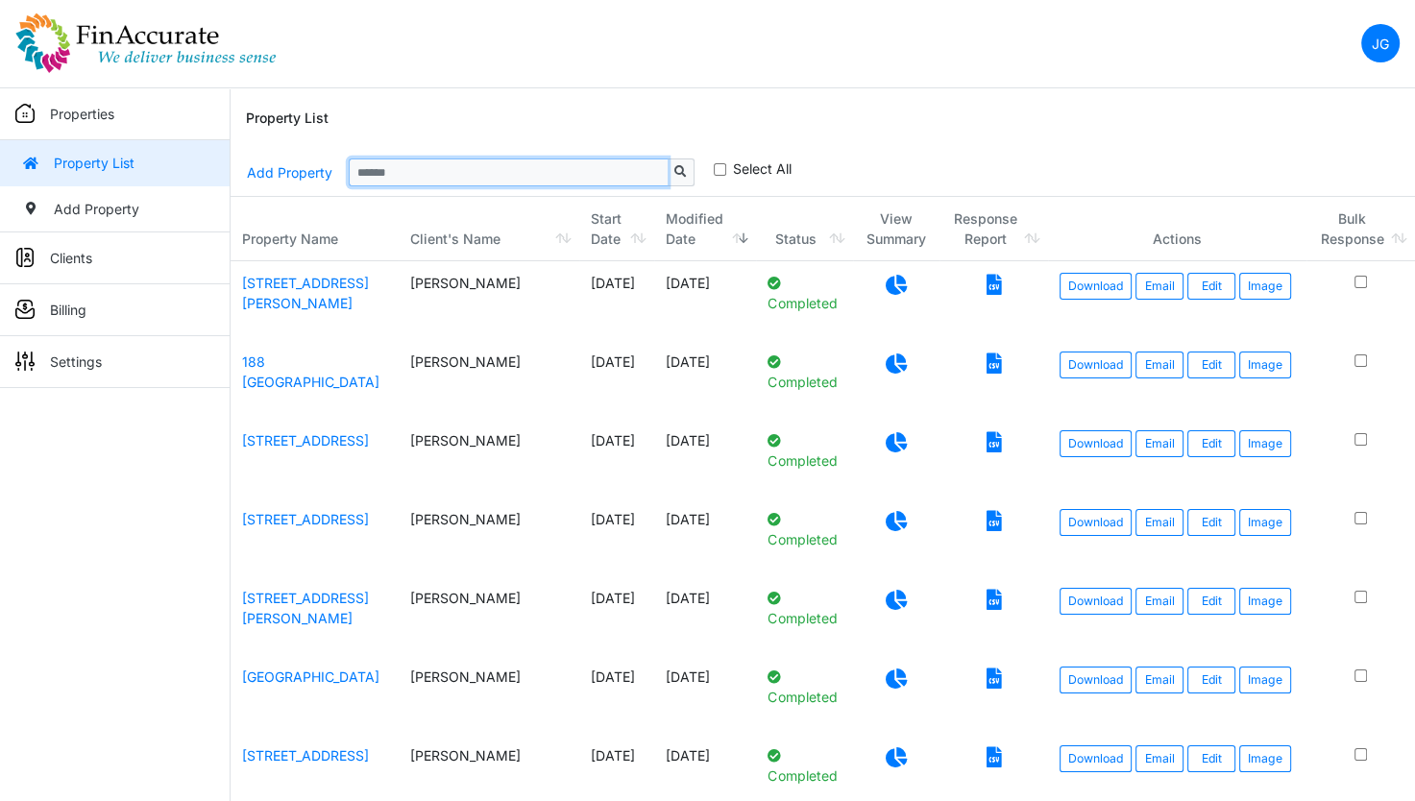
click at [453, 164] on input "Sizing example input" at bounding box center [508, 172] width 319 height 27
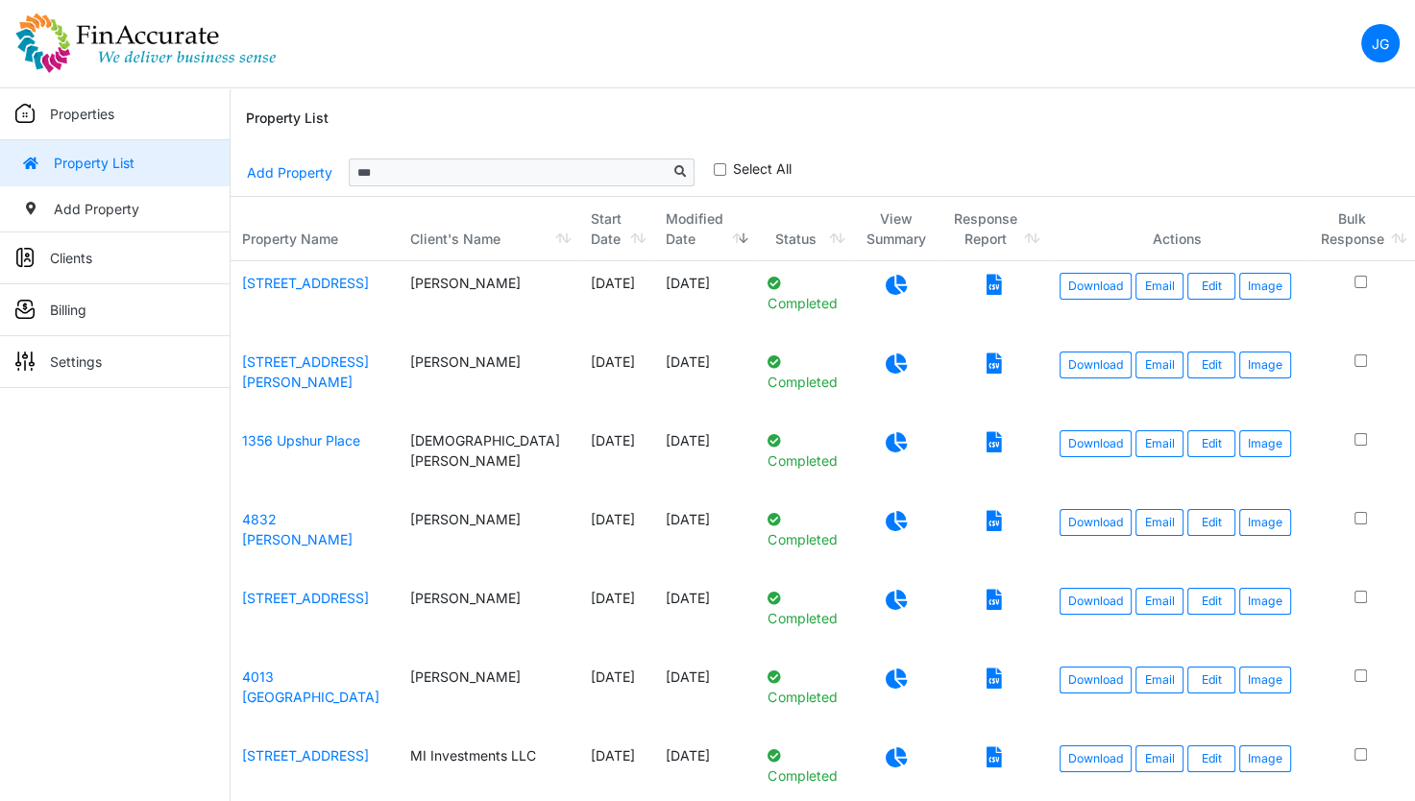
click at [886, 283] on icon at bounding box center [896, 285] width 21 height 20
click at [515, 169] on input "***" at bounding box center [508, 172] width 319 height 27
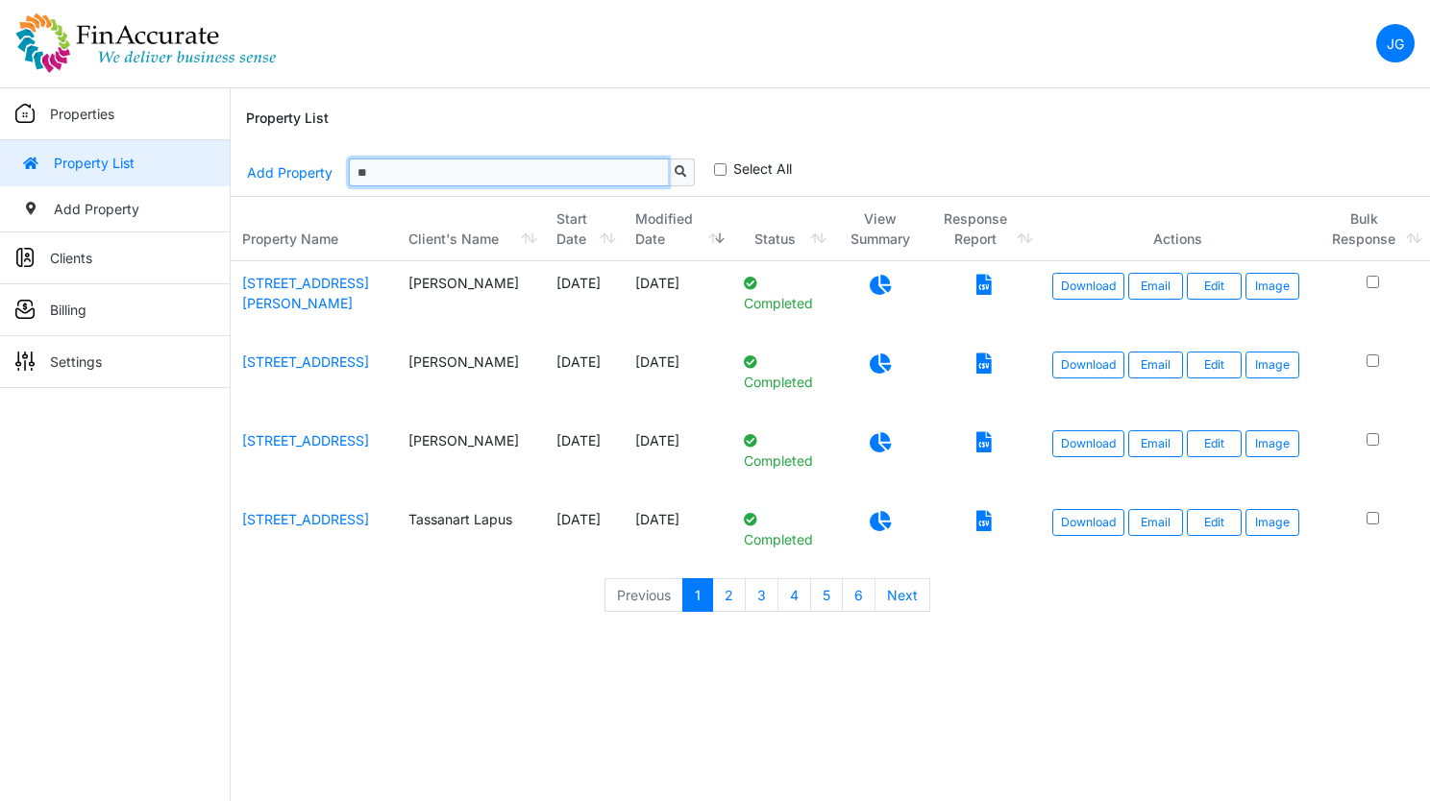
type input "**"
click at [870, 526] on icon at bounding box center [880, 521] width 21 height 20
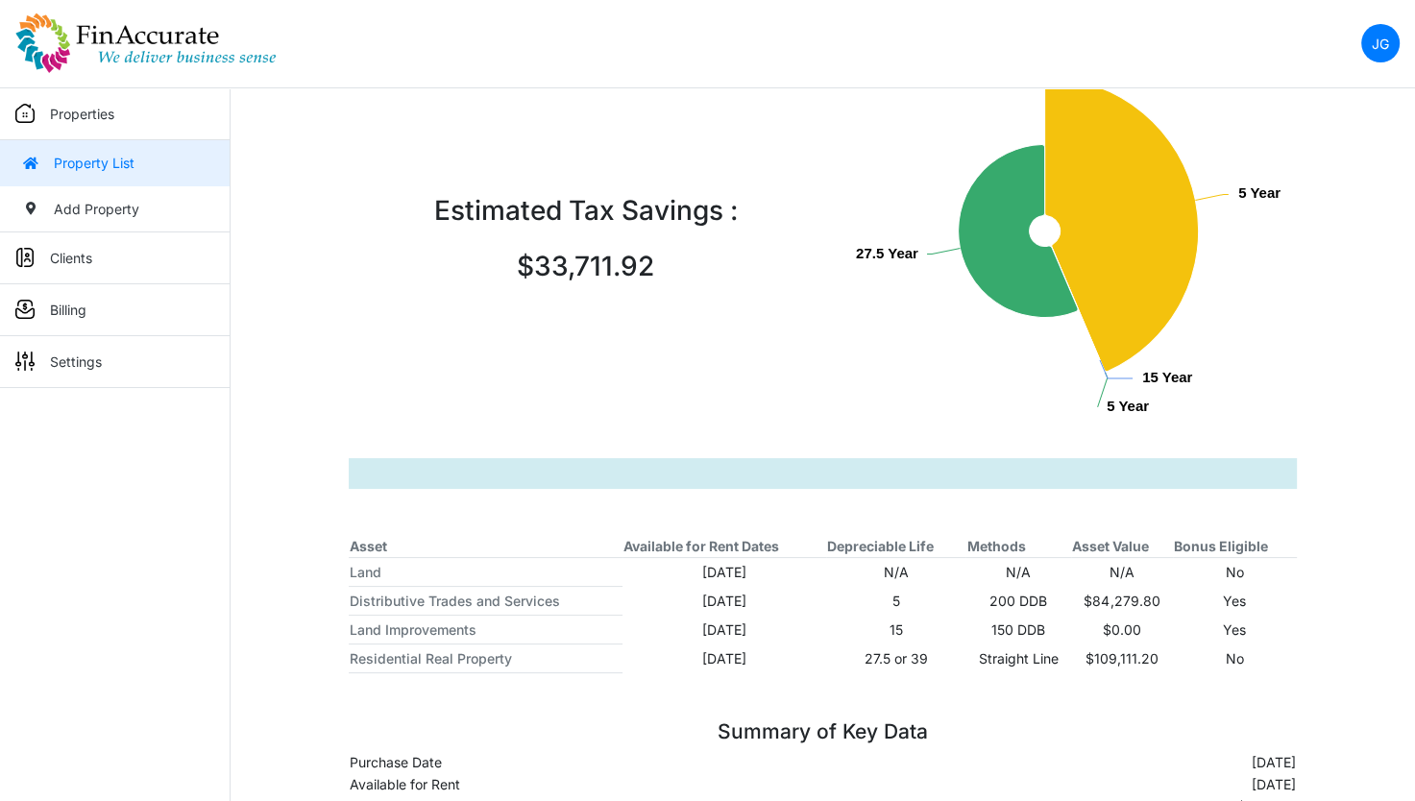
scroll to position [192, 0]
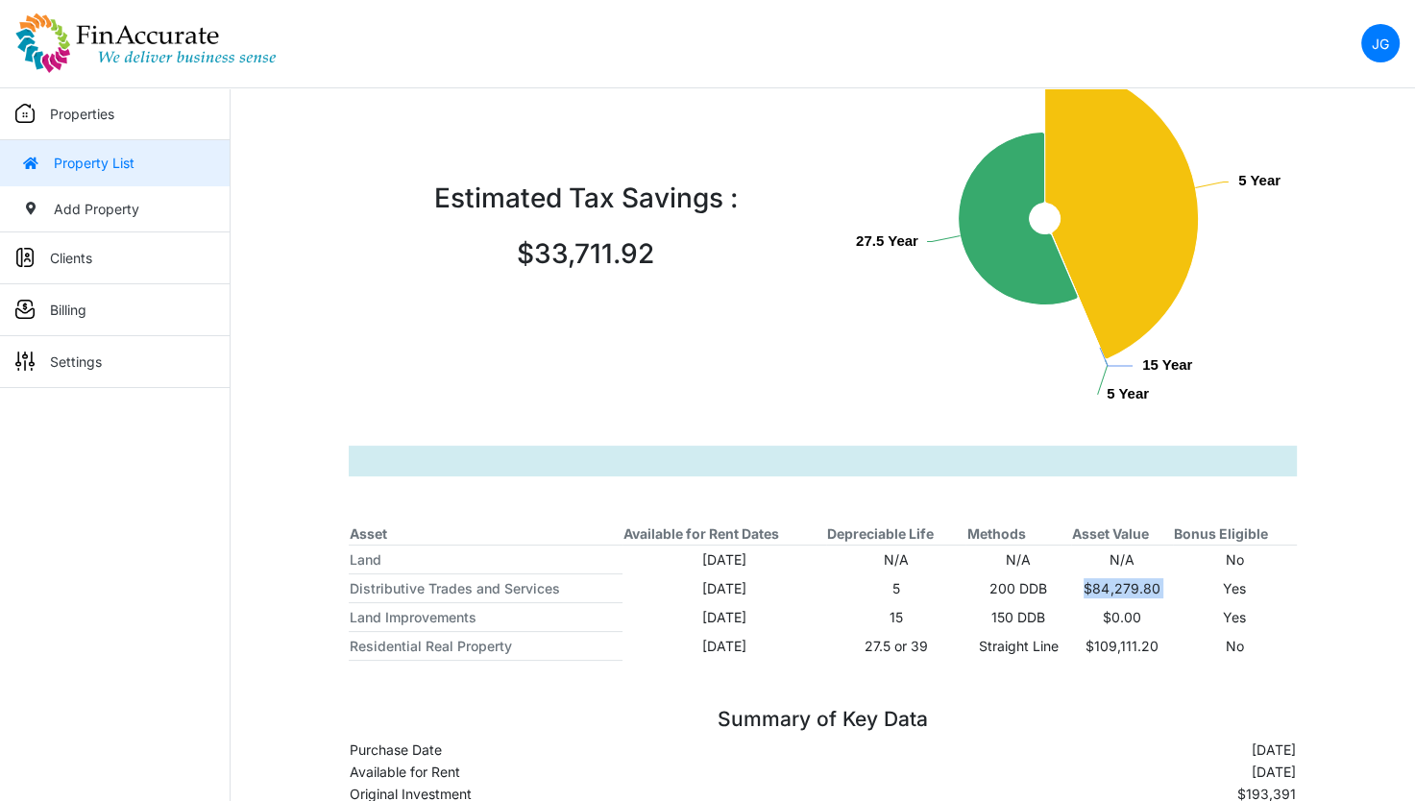
drag, startPoint x: 1084, startPoint y: 586, endPoint x: 1179, endPoint y: 590, distance: 95.2
click at [1179, 590] on tr "Distributive Trades and Services [DATE] 5 200 DDB $84,279.80 Yes" at bounding box center [822, 588] width 947 height 29
click at [78, 30] on img at bounding box center [145, 42] width 261 height 61
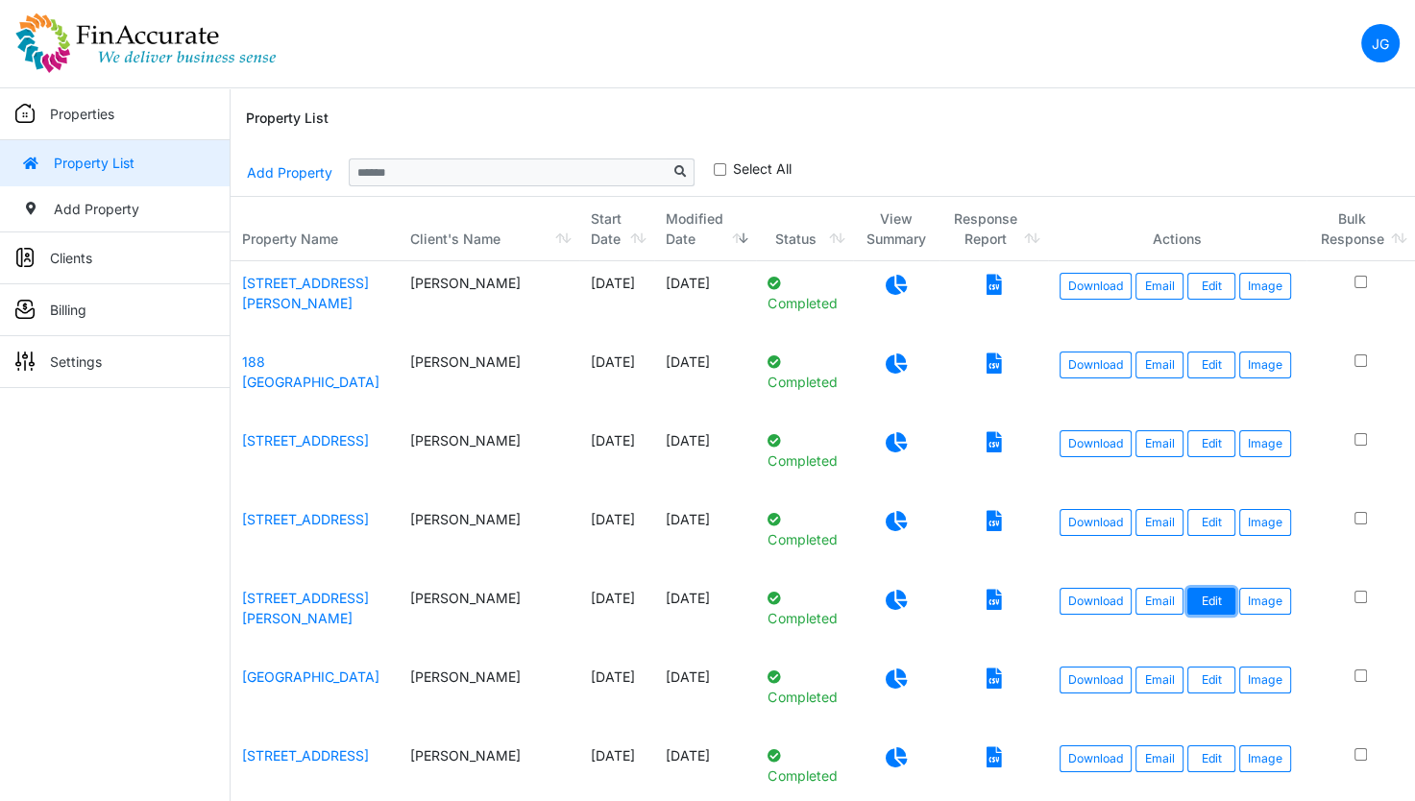
click at [1188, 600] on link "Edit" at bounding box center [1212, 601] width 48 height 27
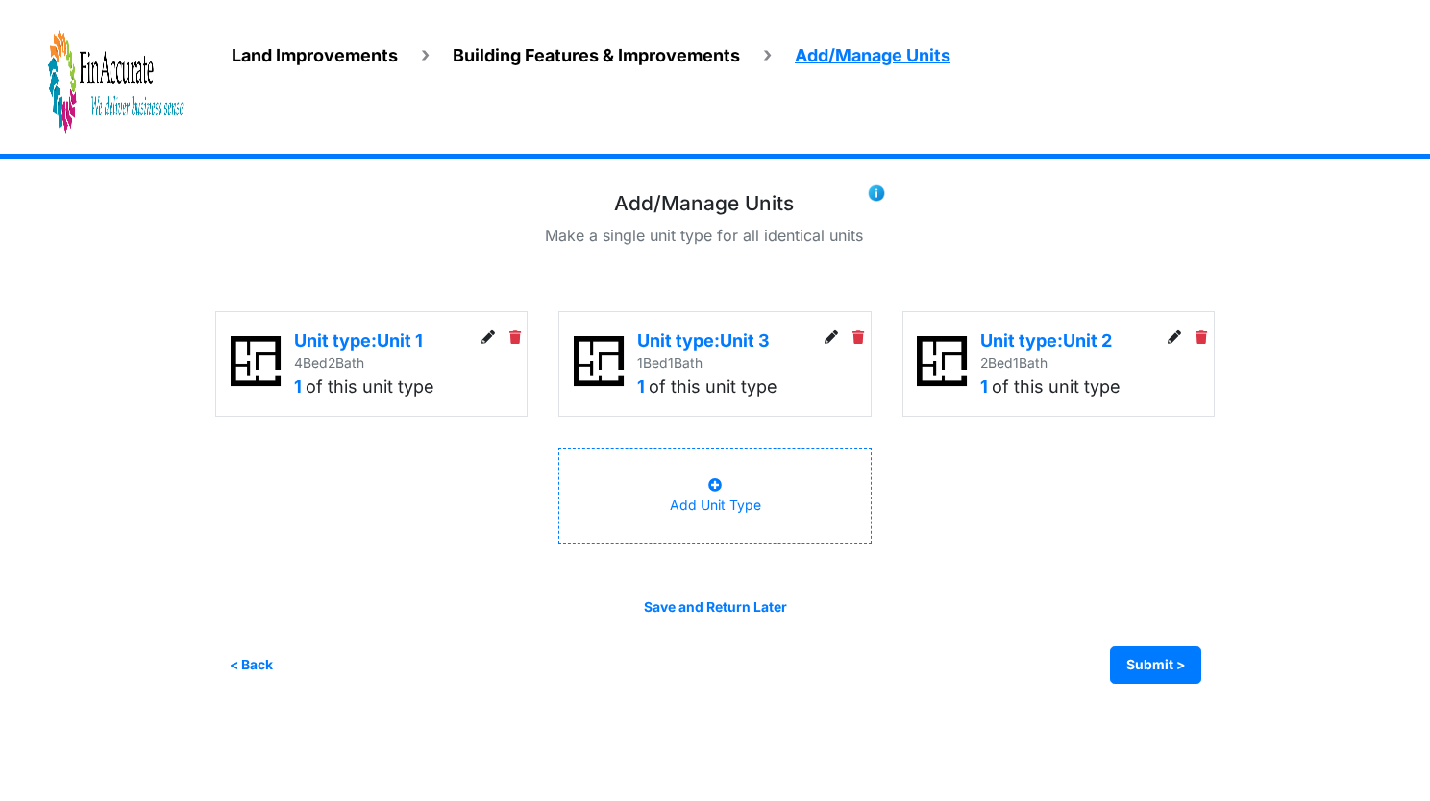
click at [119, 90] on img at bounding box center [115, 82] width 135 height 107
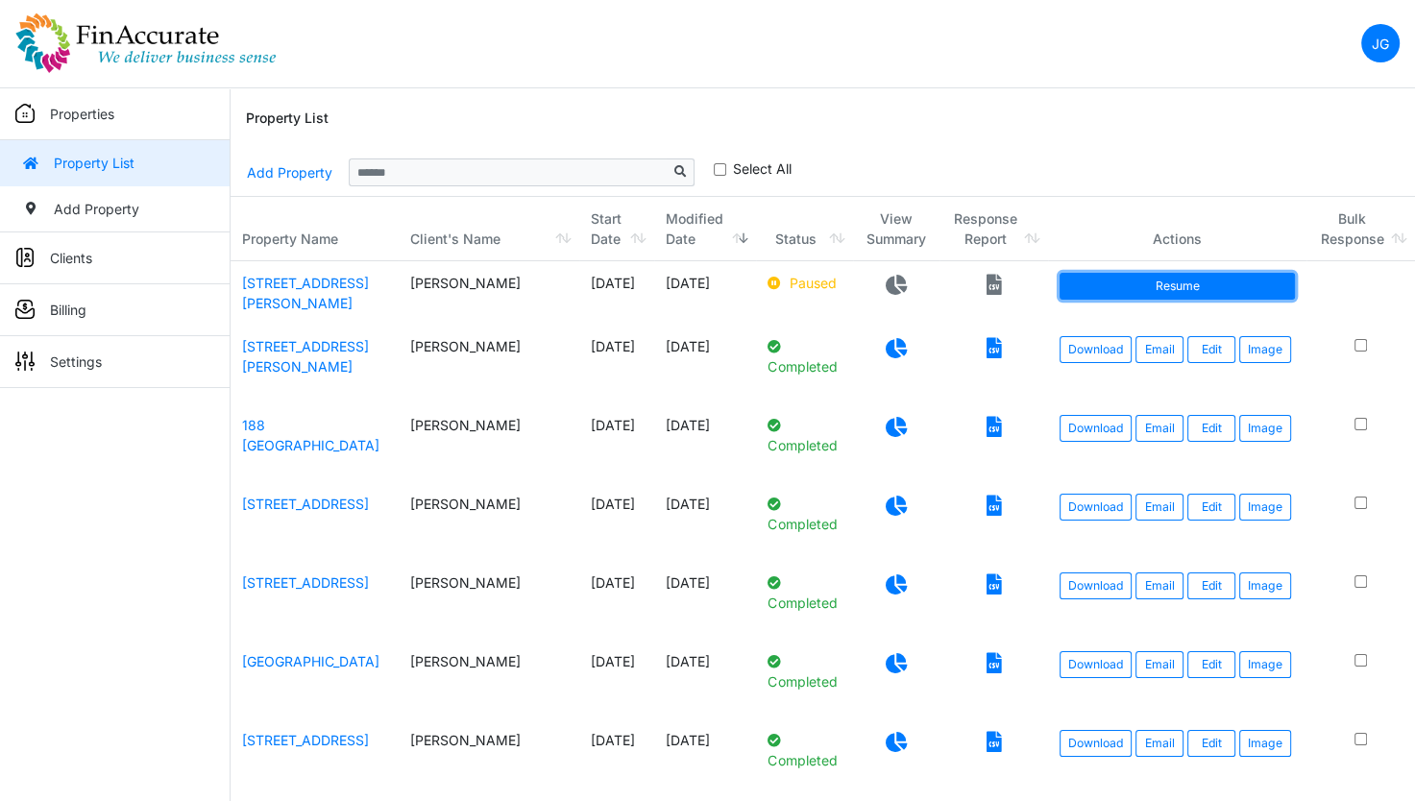
click at [1155, 290] on link "Resume" at bounding box center [1177, 286] width 235 height 27
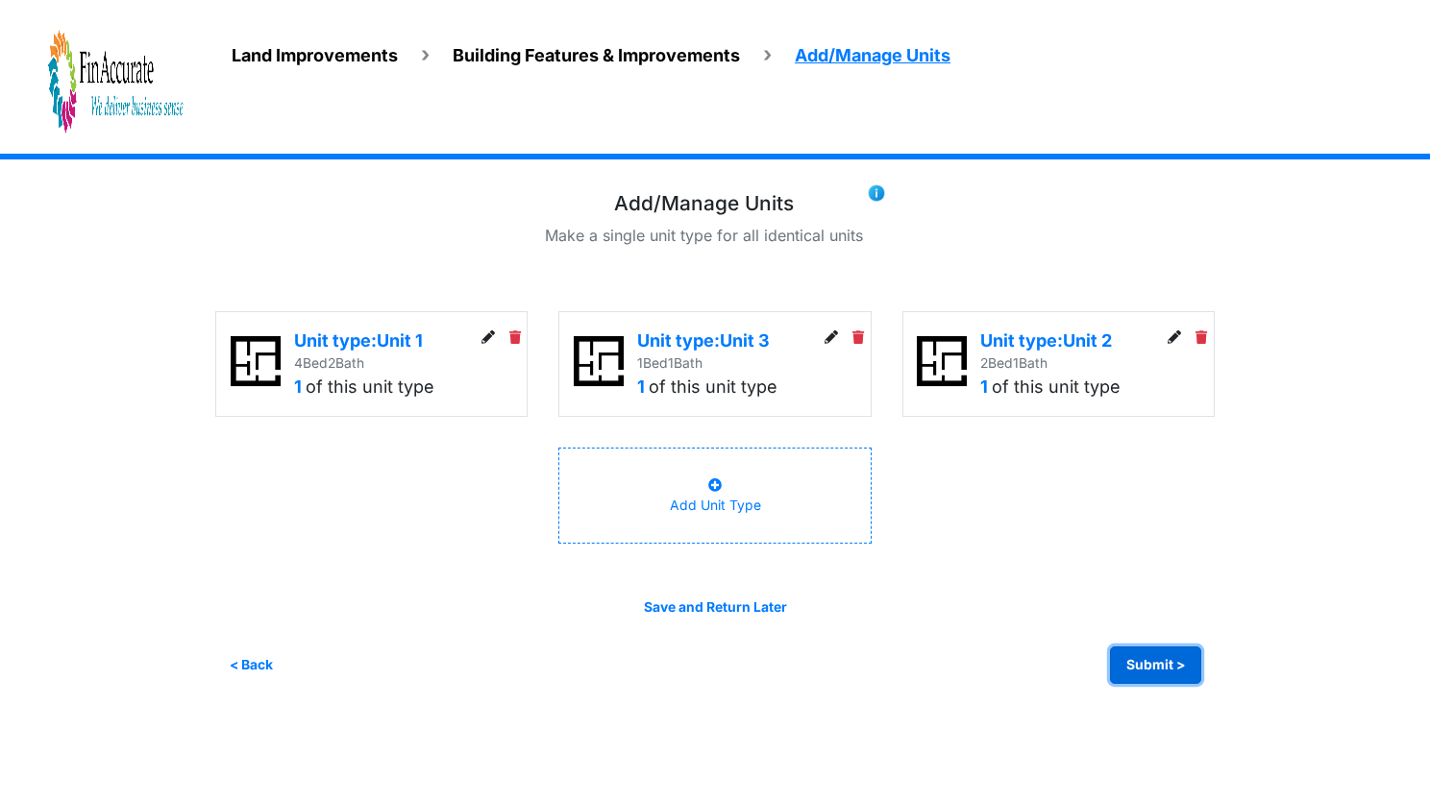
click at [1155, 667] on button "Submit >" at bounding box center [1155, 665] width 91 height 37
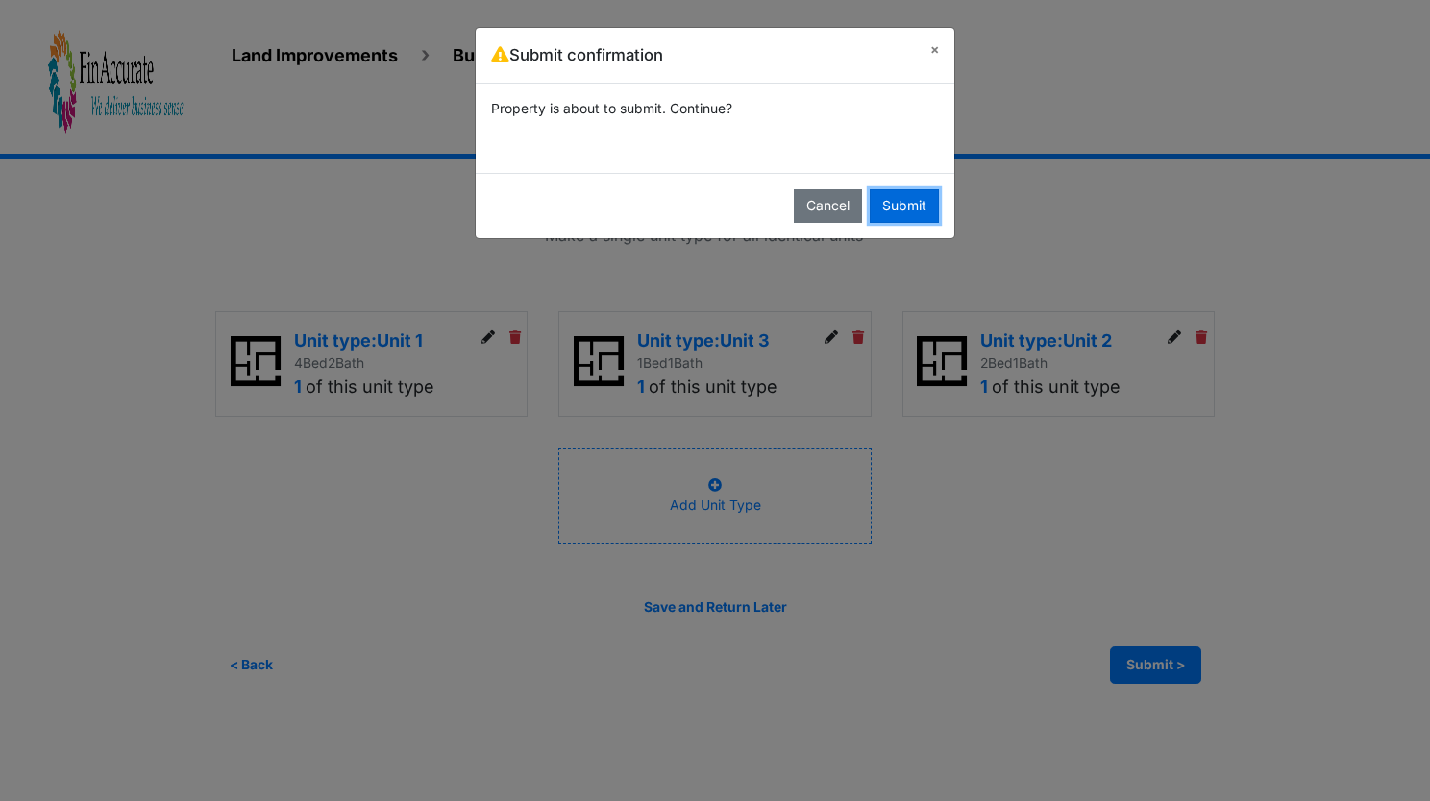
click at [915, 209] on button "Submit" at bounding box center [904, 206] width 69 height 34
